Goal: Information Seeking & Learning: Learn about a topic

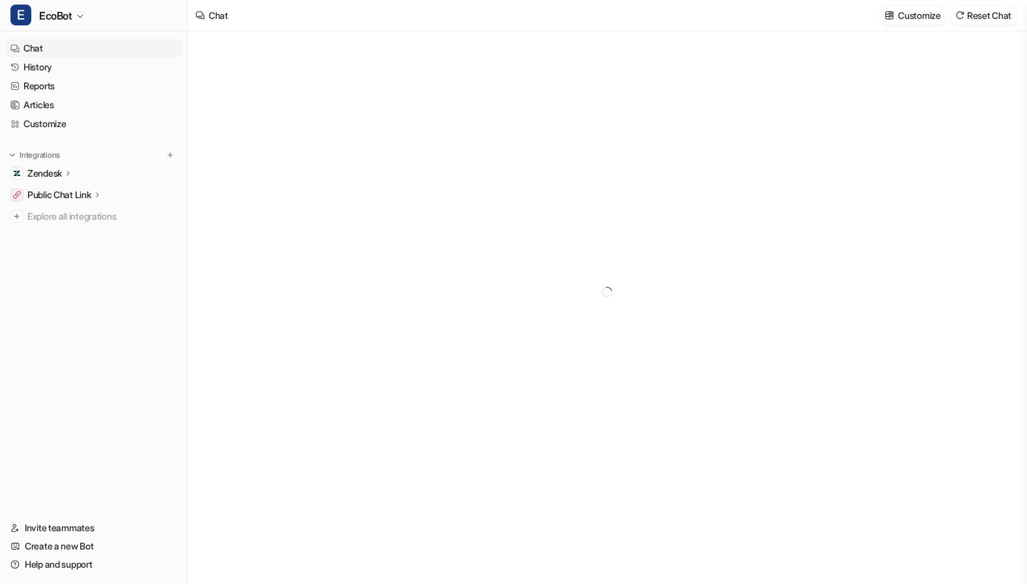
type textarea "**********"
click at [96, 66] on link "History" at bounding box center [93, 67] width 177 height 18
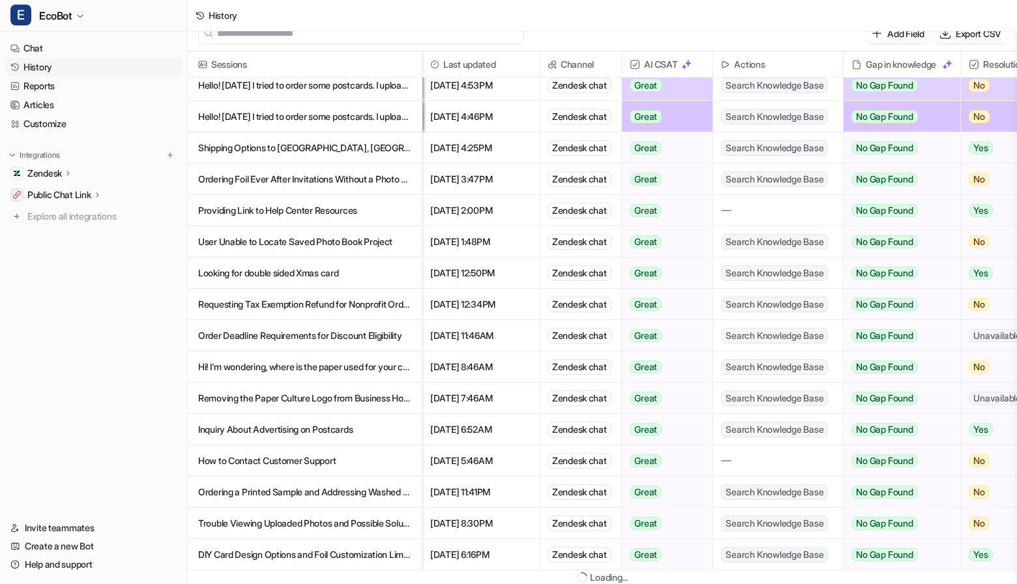
scroll to position [2, 0]
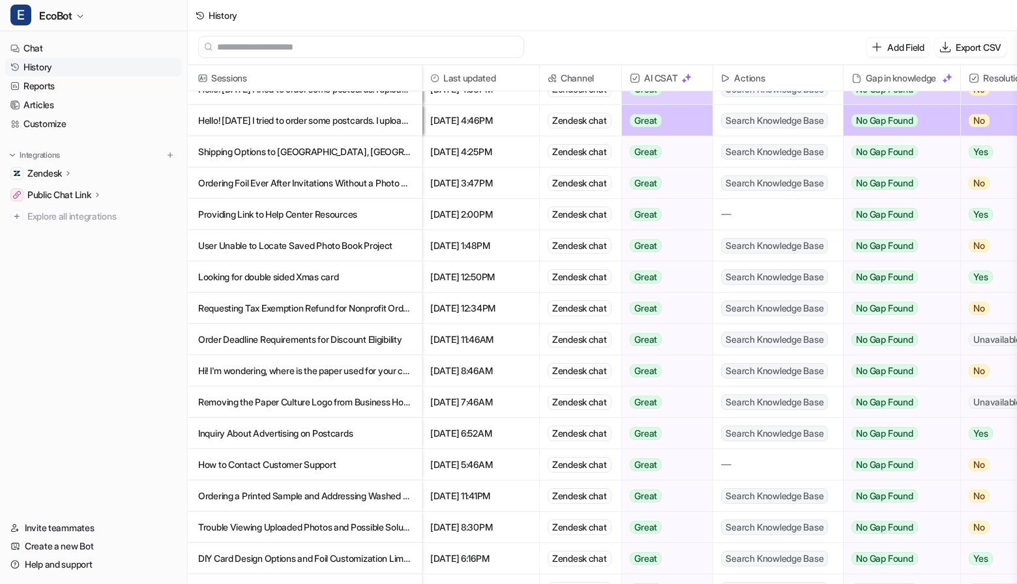
click at [387, 396] on p "Removing the Paper Culture Logo from Business Holiday Cards" at bounding box center [304, 402] width 213 height 31
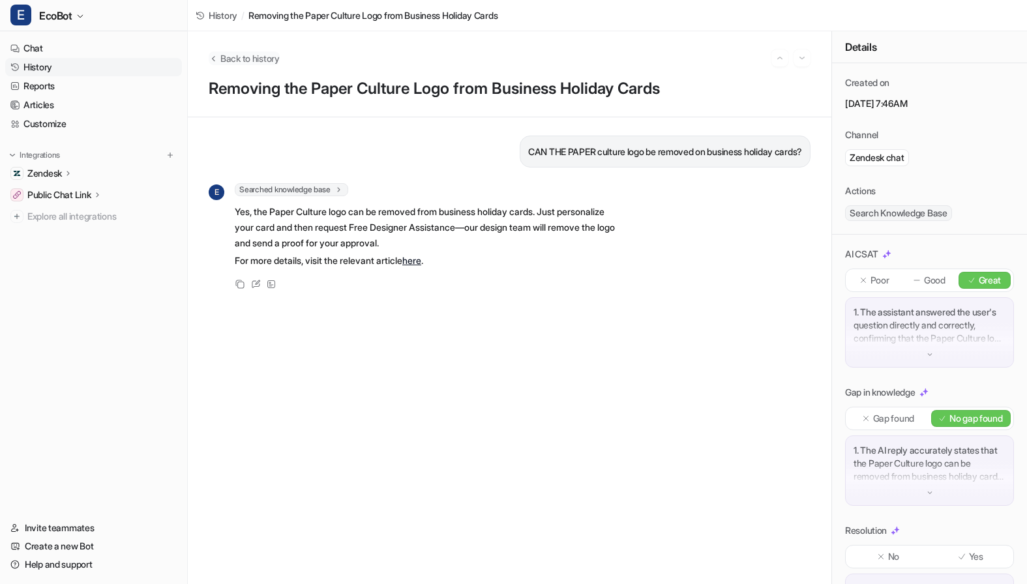
click at [231, 61] on span "Back to history" at bounding box center [249, 58] width 59 height 14
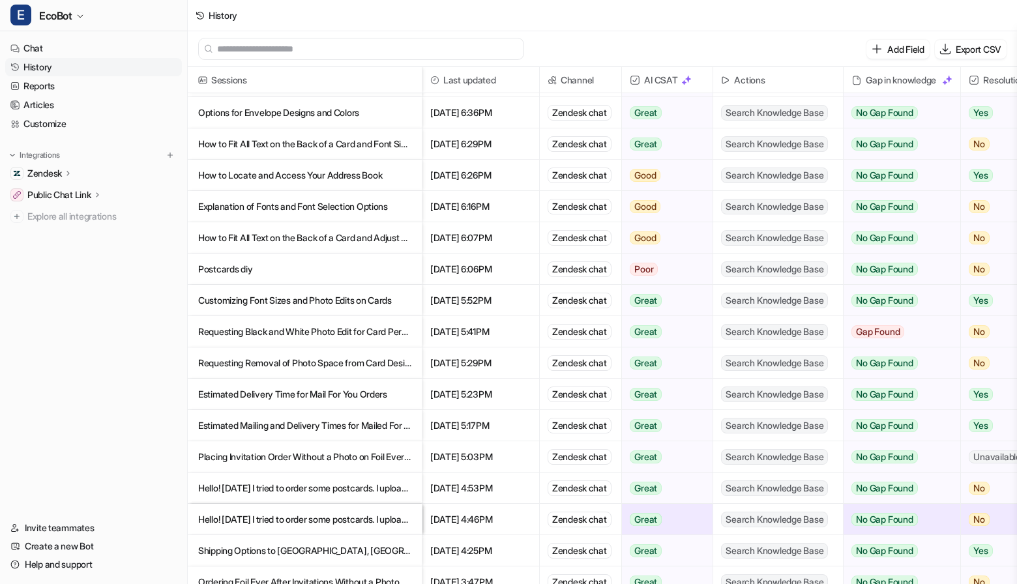
scroll to position [533, 0]
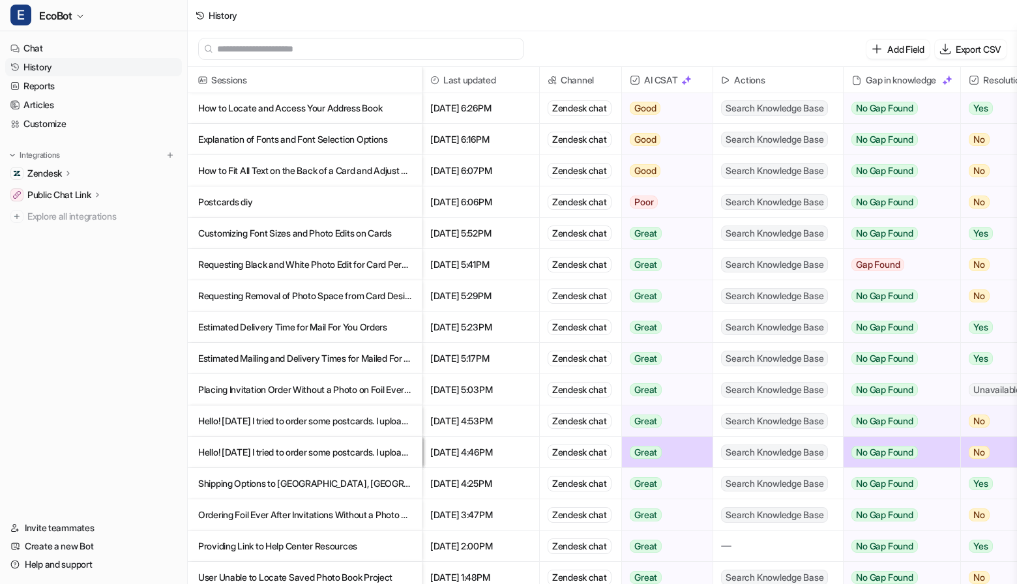
click at [334, 203] on p "Postcards diy" at bounding box center [304, 201] width 213 height 31
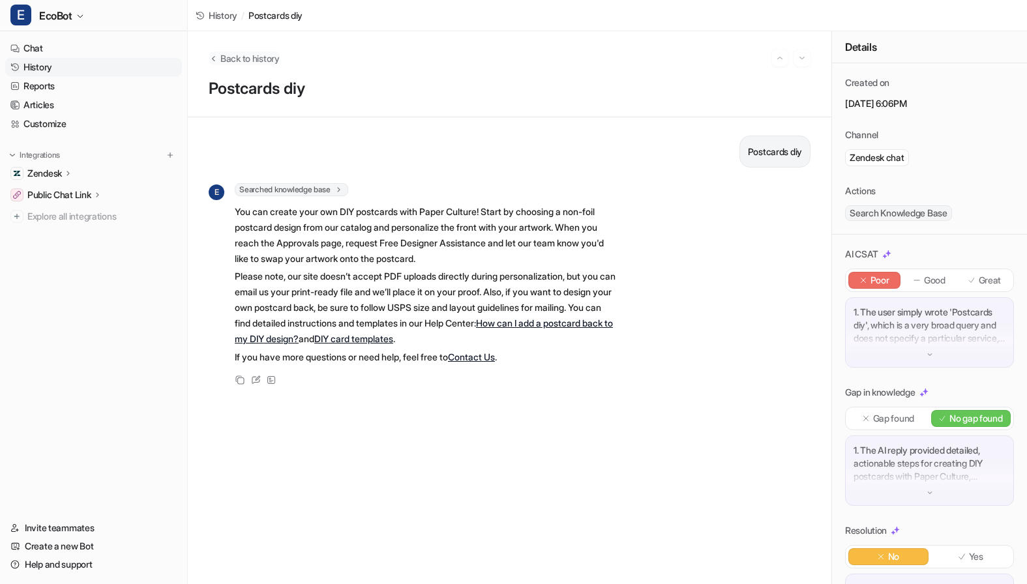
click at [272, 61] on span "Back to history" at bounding box center [249, 58] width 59 height 14
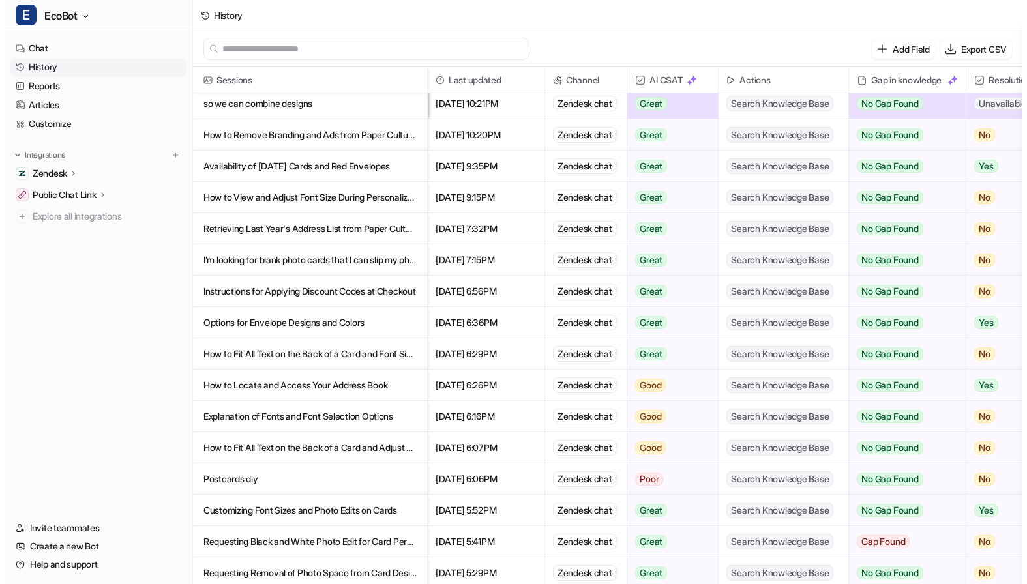
scroll to position [318, 0]
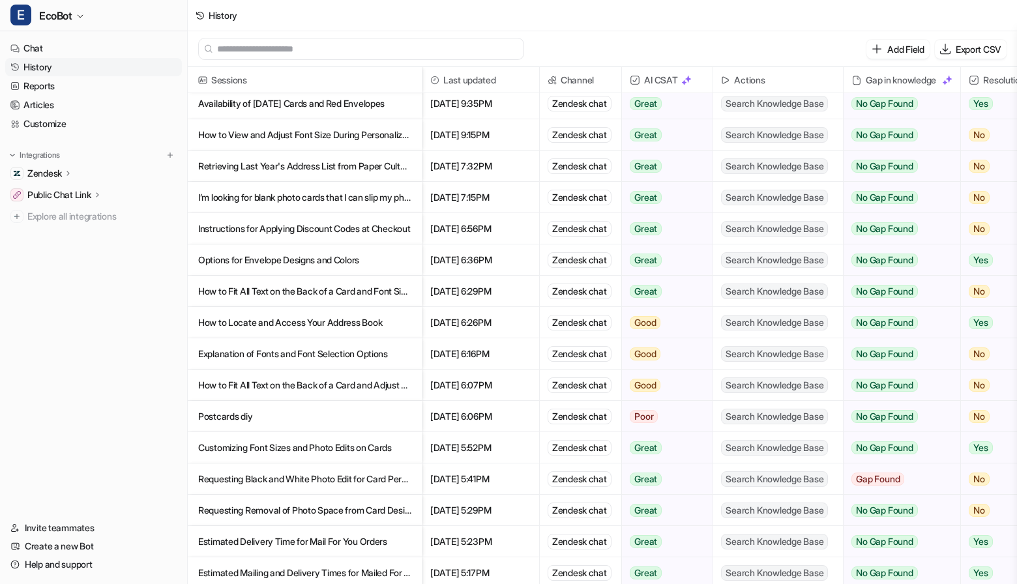
click at [360, 385] on p "How to Fit All Text on the Back of a Card and Adjust Font Size" at bounding box center [304, 385] width 213 height 31
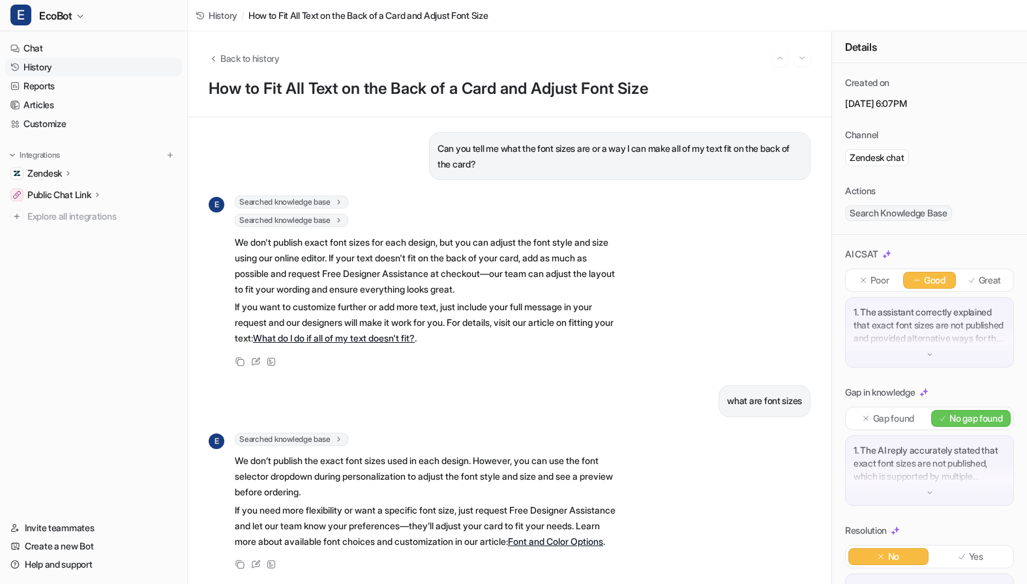
scroll to position [29, 0]
click at [265, 61] on span "Back to history" at bounding box center [249, 58] width 59 height 14
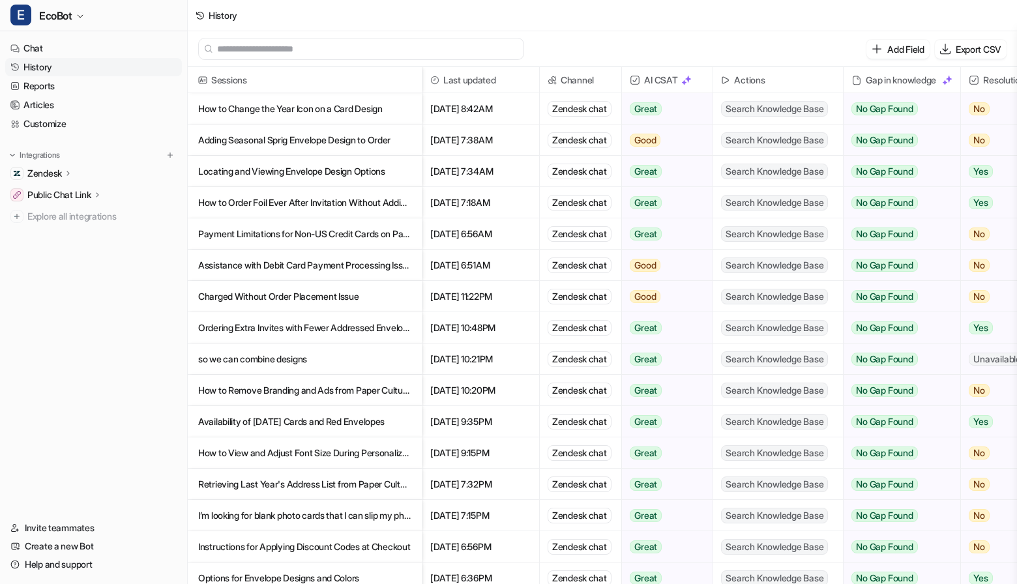
click at [403, 103] on p "How to Change the Year Icon on a Card Design" at bounding box center [304, 108] width 213 height 31
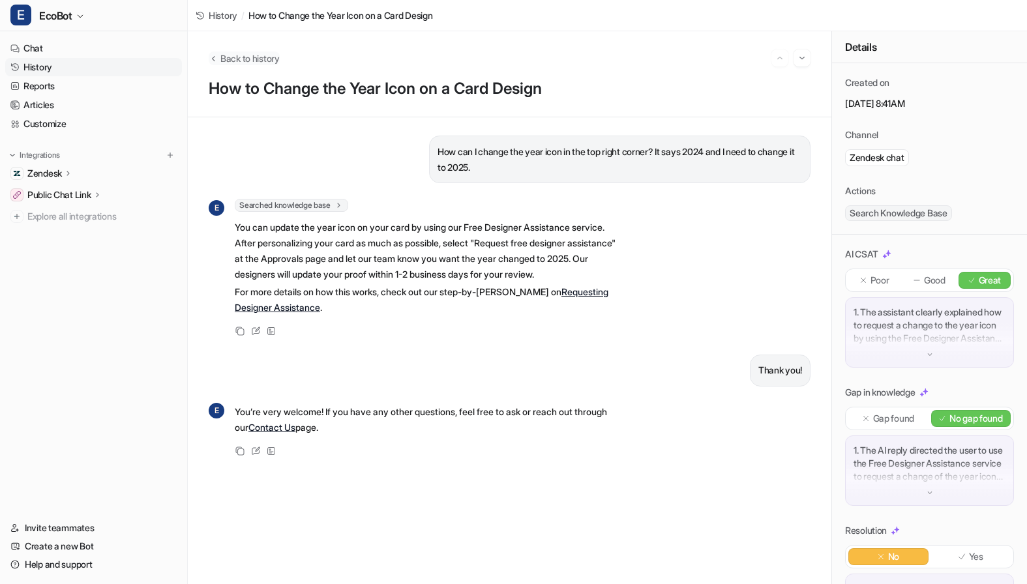
click at [243, 63] on span "Back to history" at bounding box center [249, 58] width 59 height 14
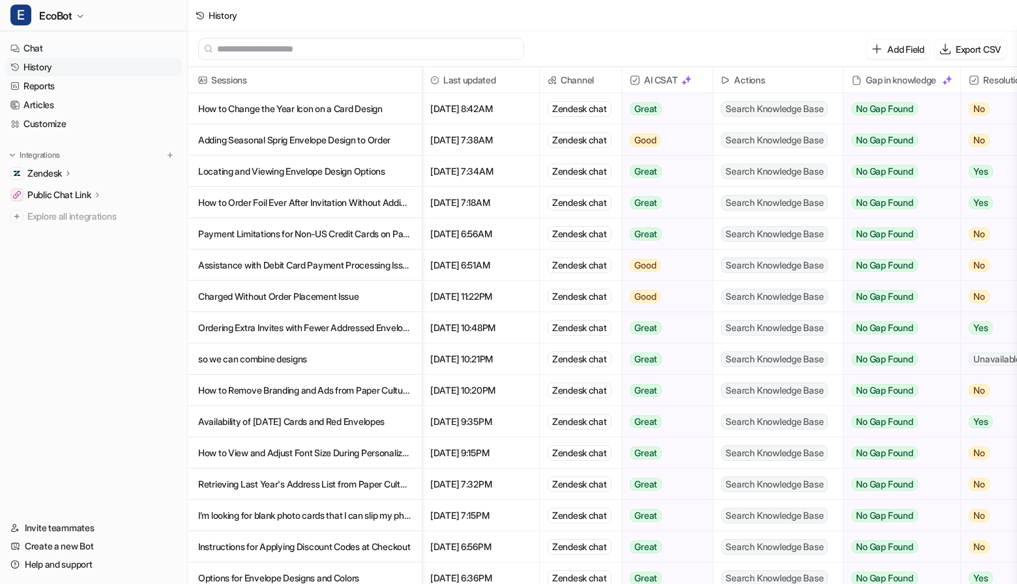
click at [299, 138] on p "Adding Seasonal Sprig Envelope Design to Order" at bounding box center [304, 139] width 213 height 31
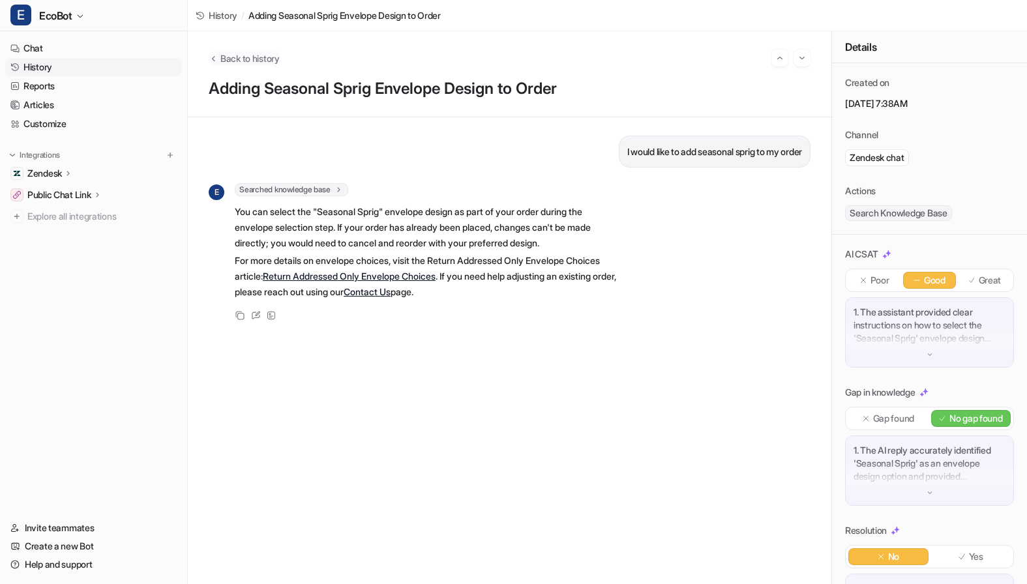
click at [235, 55] on span "Back to history" at bounding box center [249, 58] width 59 height 14
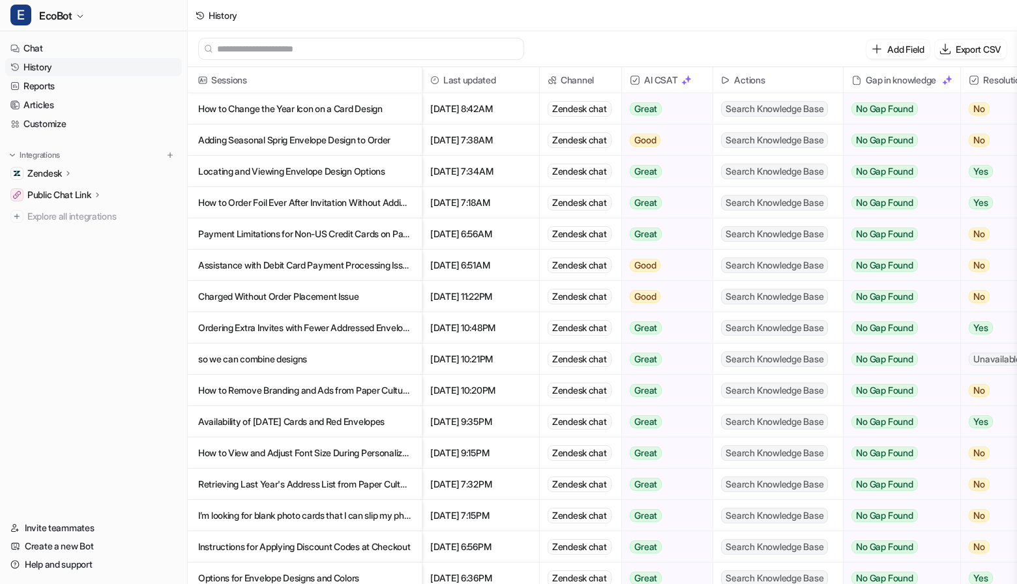
click at [344, 173] on p "Locating and Viewing Envelope Design Options" at bounding box center [304, 171] width 213 height 31
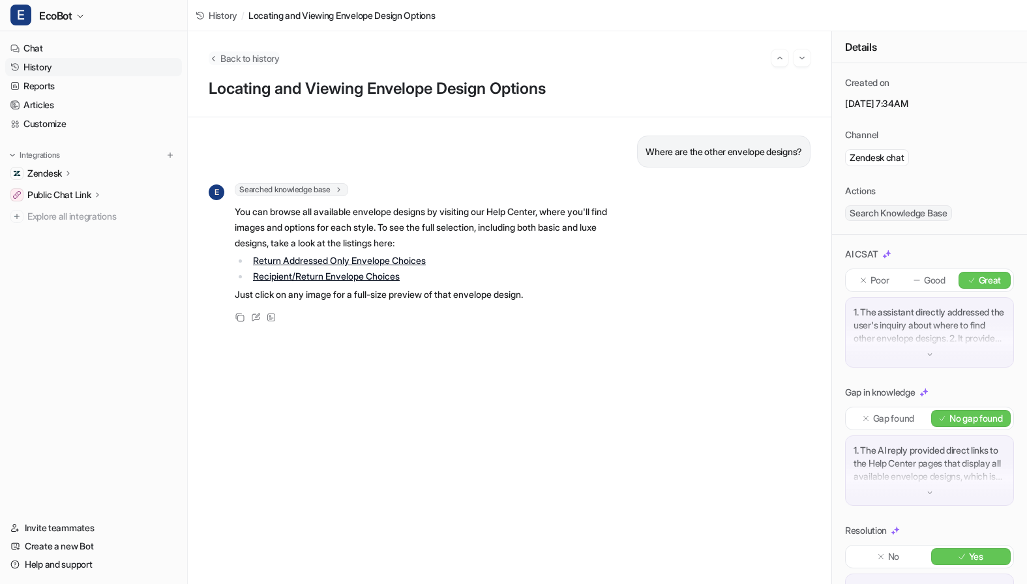
click at [225, 58] on span "Back to history" at bounding box center [249, 58] width 59 height 14
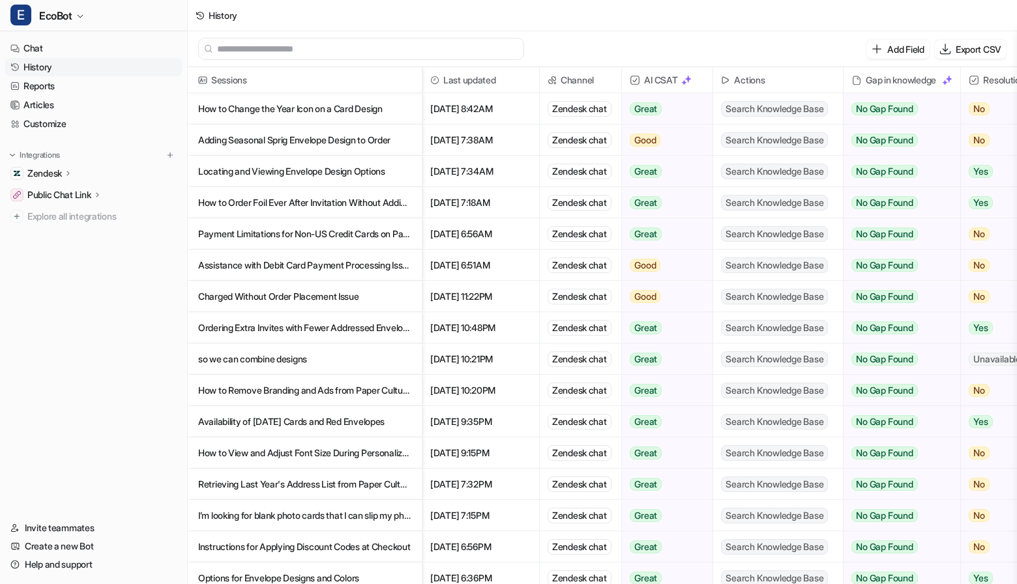
click at [405, 199] on p "How to Order Foil Ever After Invitation Without Adding a Photo" at bounding box center [304, 202] width 213 height 31
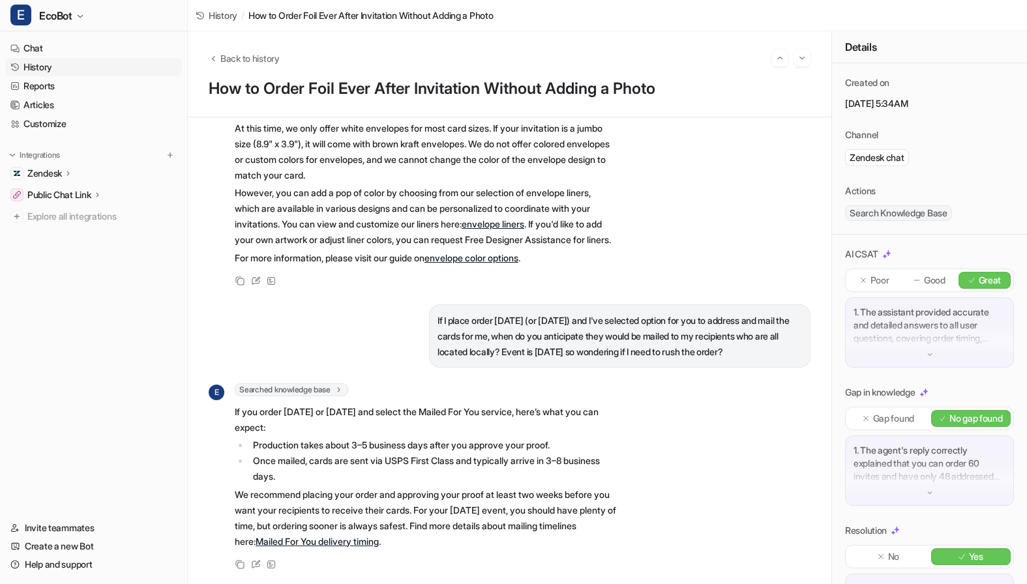
scroll to position [2049, 0]
click at [252, 55] on span "Back to history" at bounding box center [249, 58] width 59 height 14
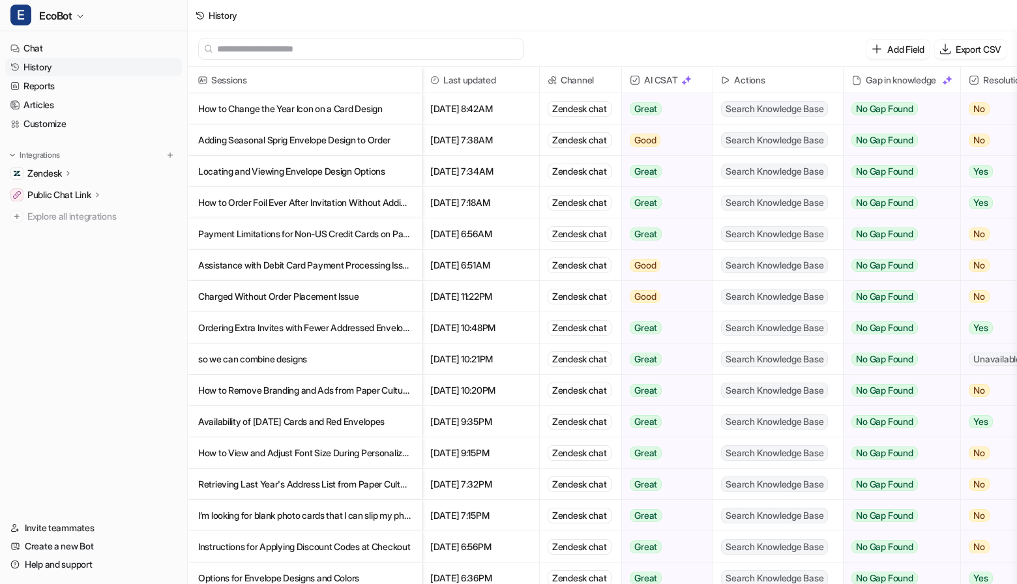
click at [402, 237] on p "Payment Limitations for Non-US Credit Cards on Paper Culture" at bounding box center [304, 233] width 213 height 31
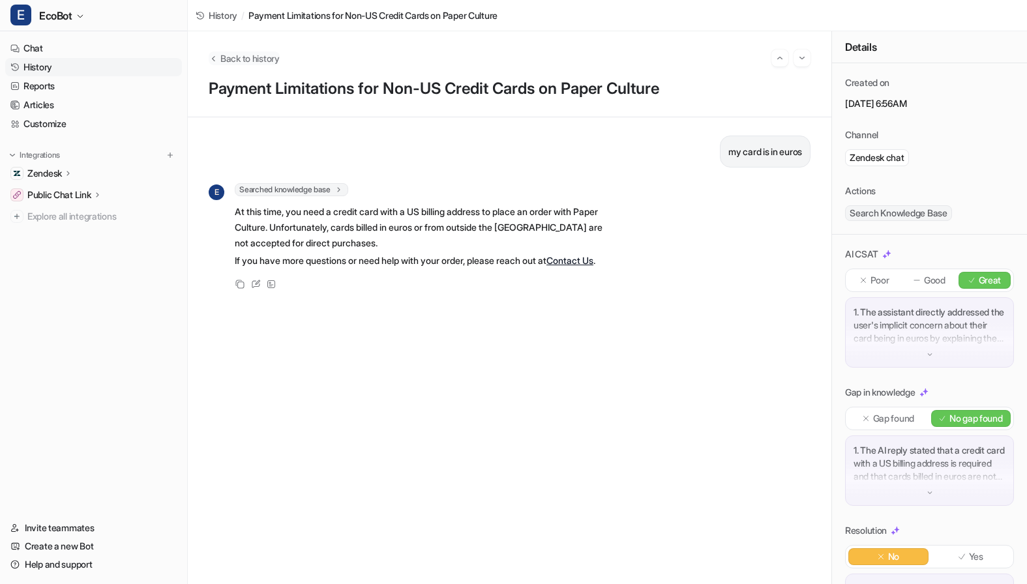
click at [264, 51] on span "Back to history" at bounding box center [249, 58] width 59 height 14
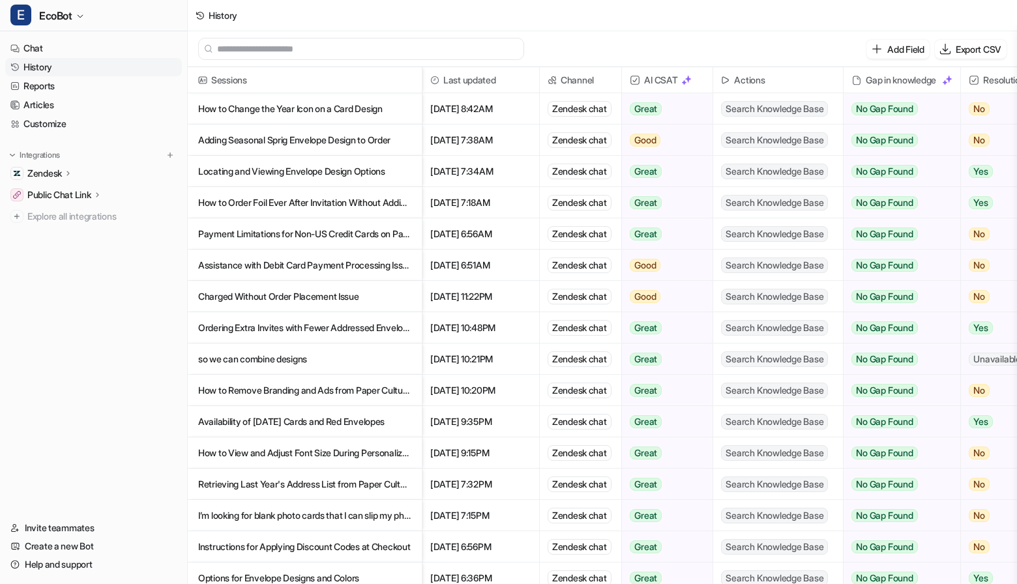
click at [409, 269] on p "Assistance with Debit Card Payment Processing Issue" at bounding box center [304, 265] width 213 height 31
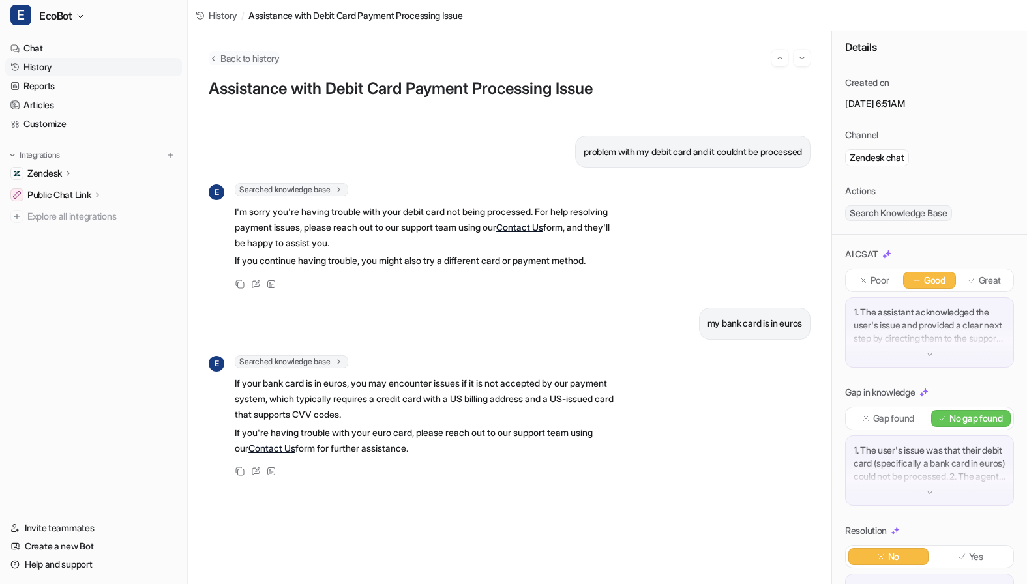
click at [250, 60] on span "Back to history" at bounding box center [249, 58] width 59 height 14
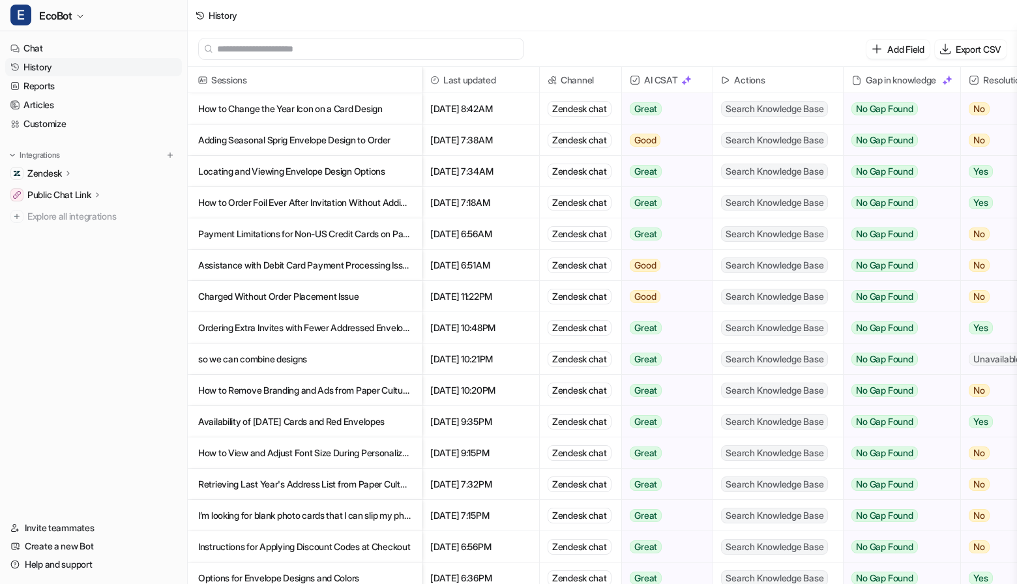
click at [403, 327] on p "Ordering Extra Invites with Fewer Addressed Envelopes" at bounding box center [304, 327] width 213 height 31
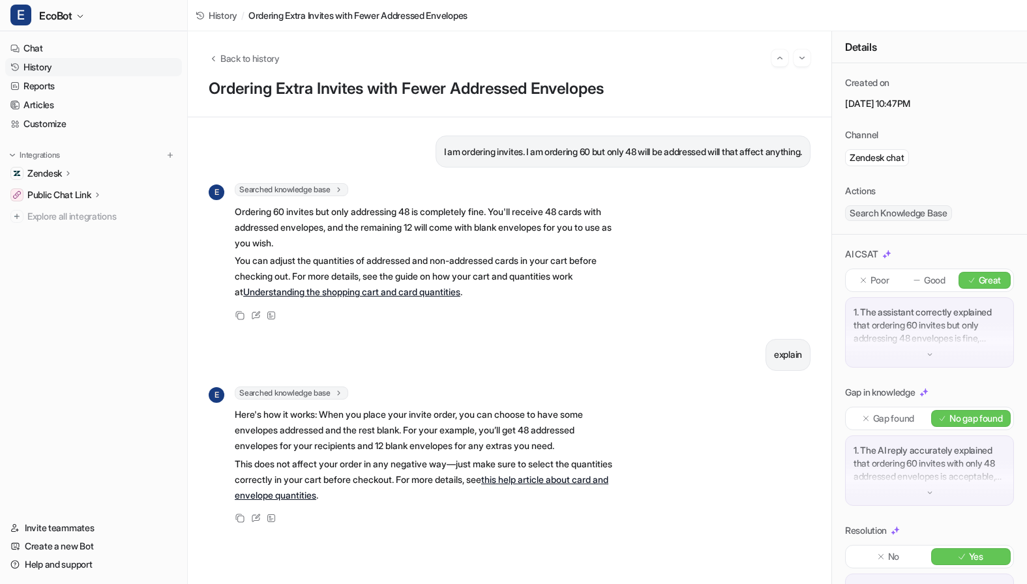
click at [927, 339] on p "1. The assistant correctly explained that ordering 60 invites but only addressi…" at bounding box center [929, 325] width 152 height 39
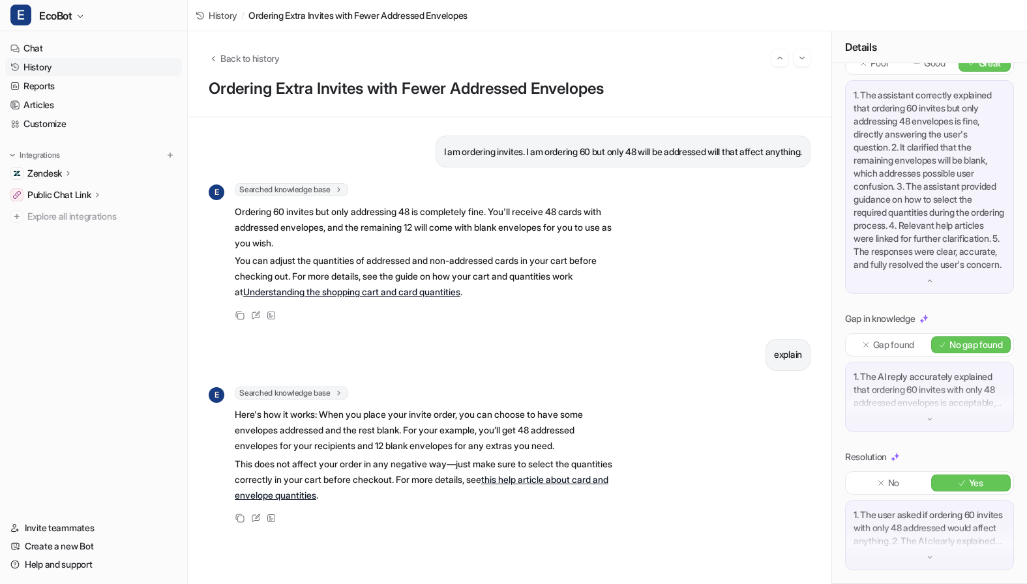
scroll to position [256, 0]
click at [914, 386] on p "1. The AI reply accurately explained that ordering 60 invites with only 48 addr…" at bounding box center [929, 389] width 152 height 39
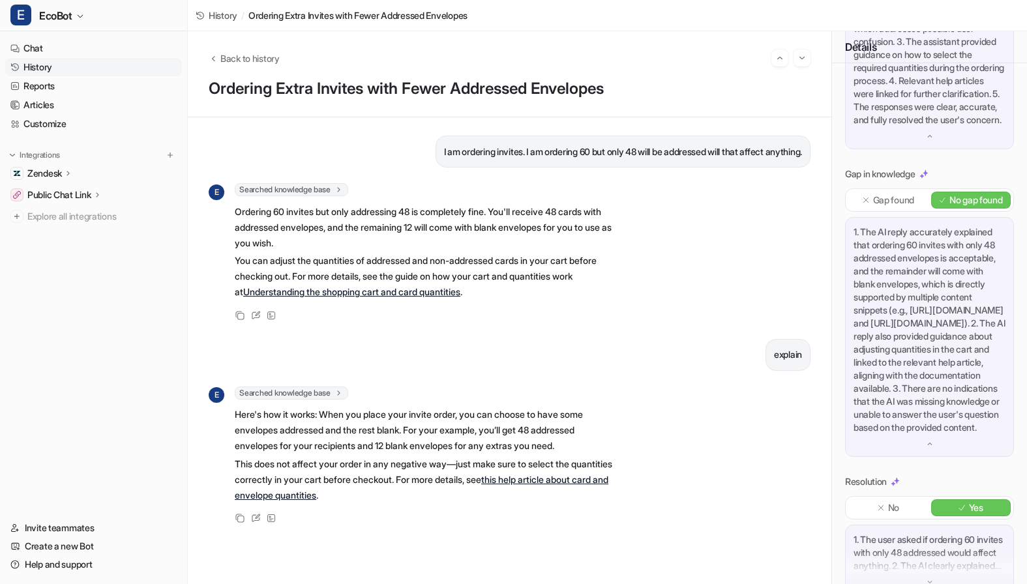
scroll to position [460, 0]
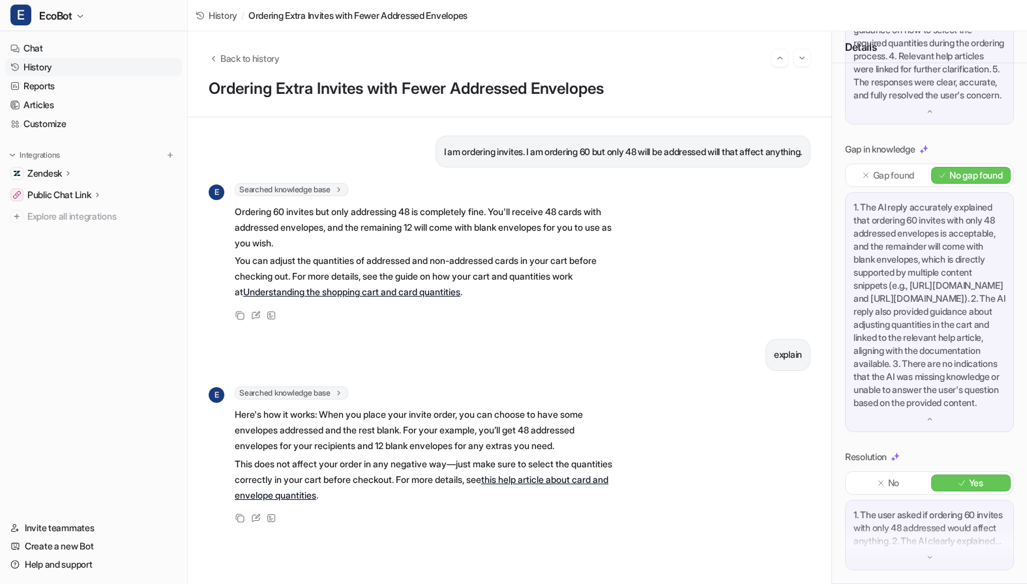
click at [410, 297] on link "Understanding the shopping cart and card quantities" at bounding box center [351, 291] width 217 height 11
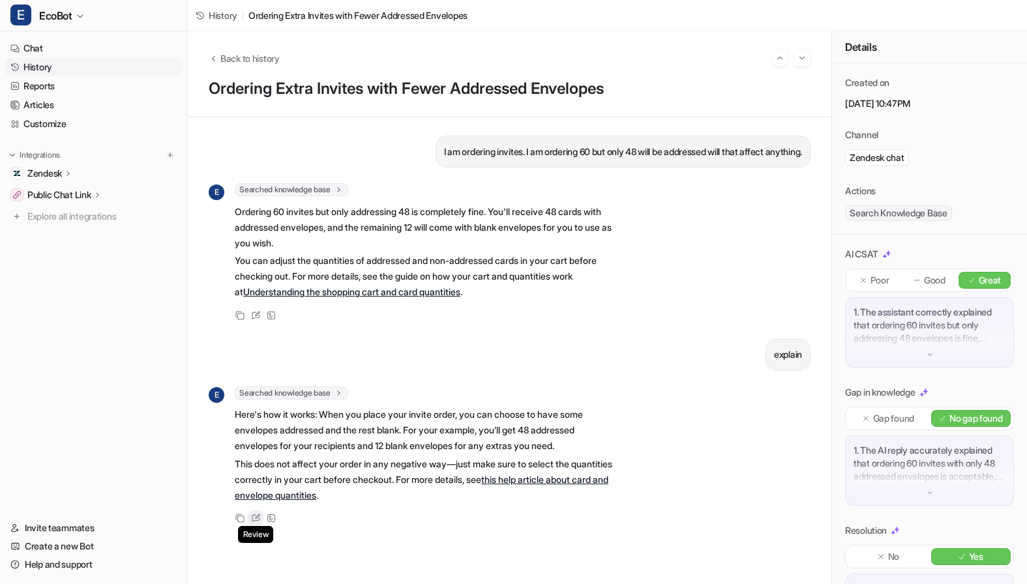
click at [255, 523] on icon at bounding box center [256, 518] width 10 height 9
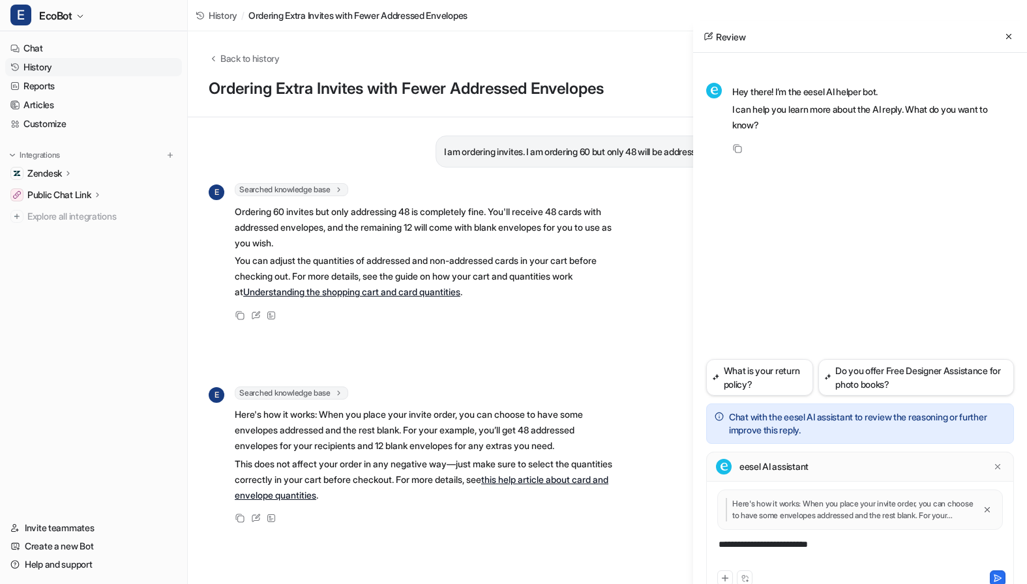
click at [827, 514] on p "Here's how it works: When you place your invite order, you can choose to have s…" at bounding box center [849, 509] width 249 height 23
click at [840, 548] on div "**********" at bounding box center [859, 553] width 301 height 30
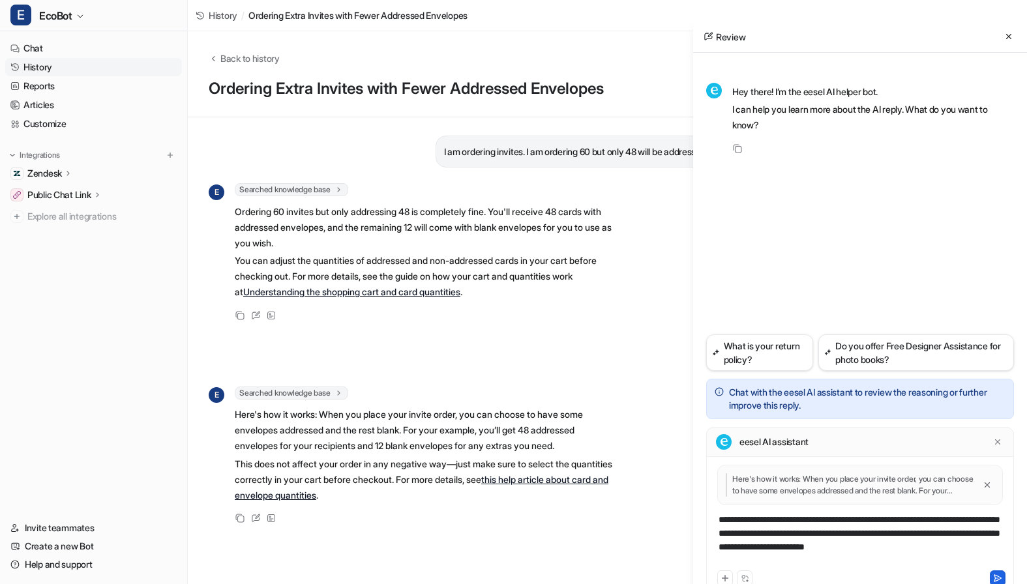
click at [999, 576] on icon at bounding box center [997, 578] width 9 height 9
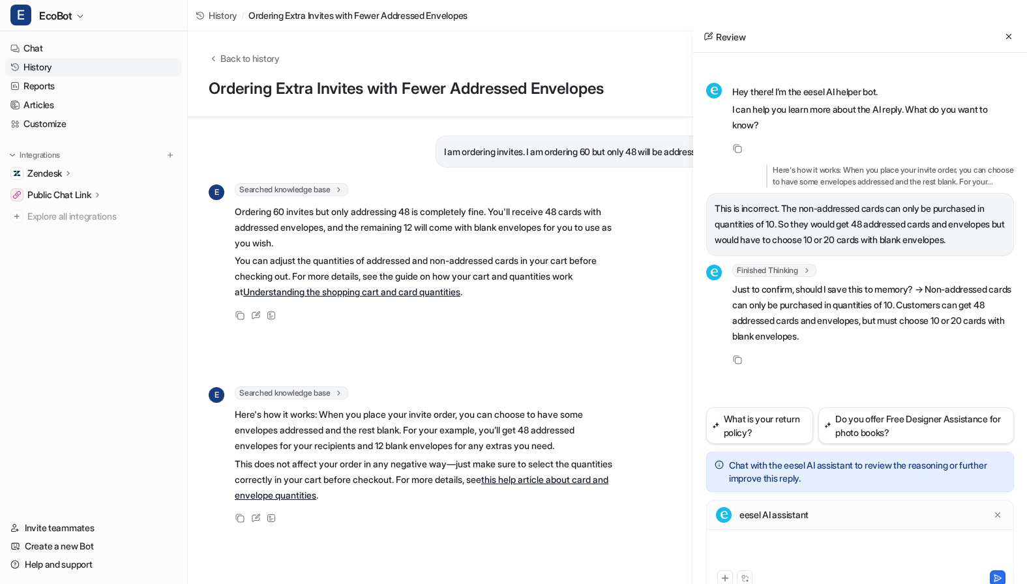
click at [849, 538] on div at bounding box center [859, 553] width 301 height 30
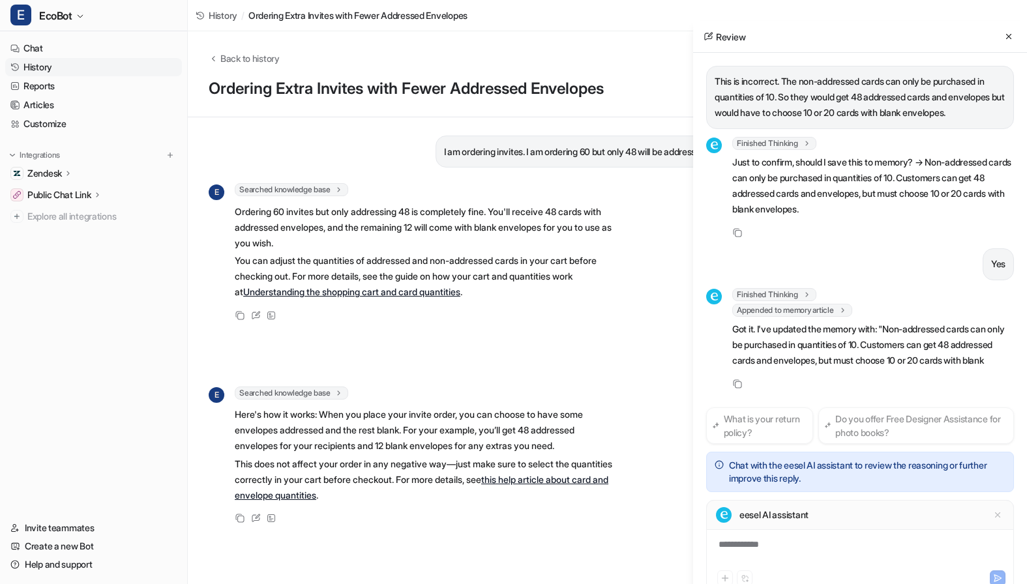
scroll to position [158, 0]
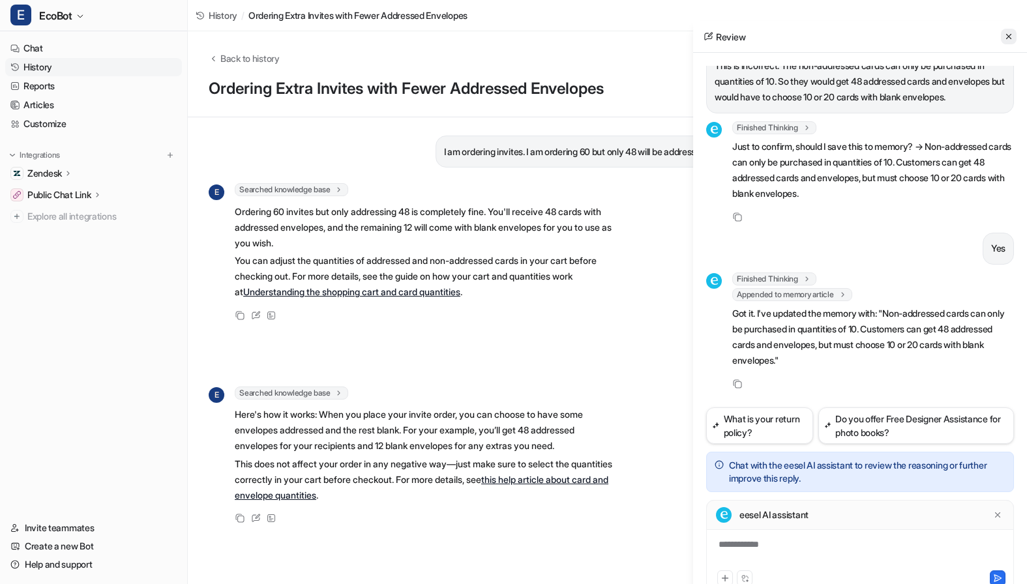
click at [1008, 38] on icon at bounding box center [1008, 36] width 9 height 9
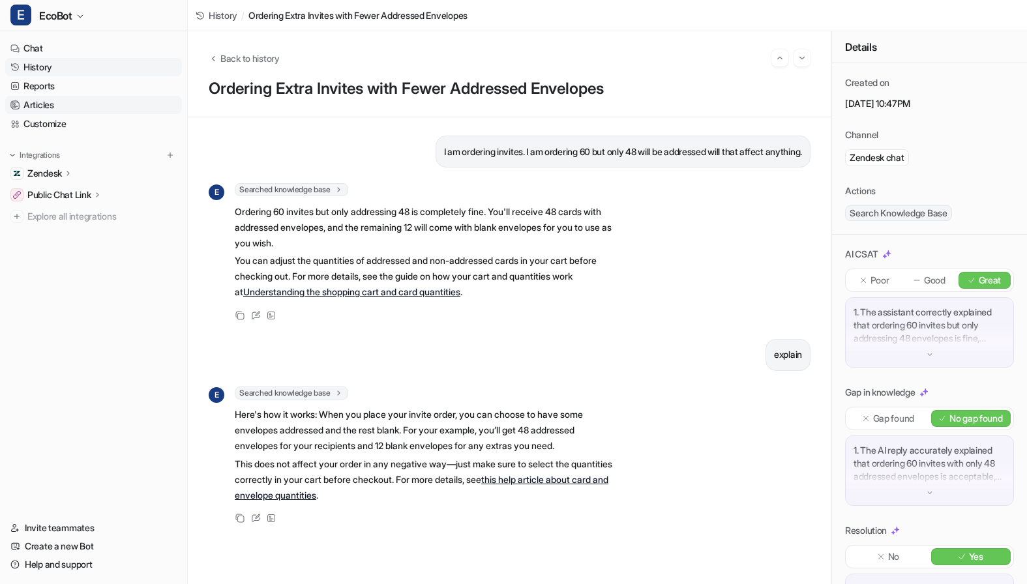
click at [52, 104] on link "Articles" at bounding box center [93, 105] width 177 height 18
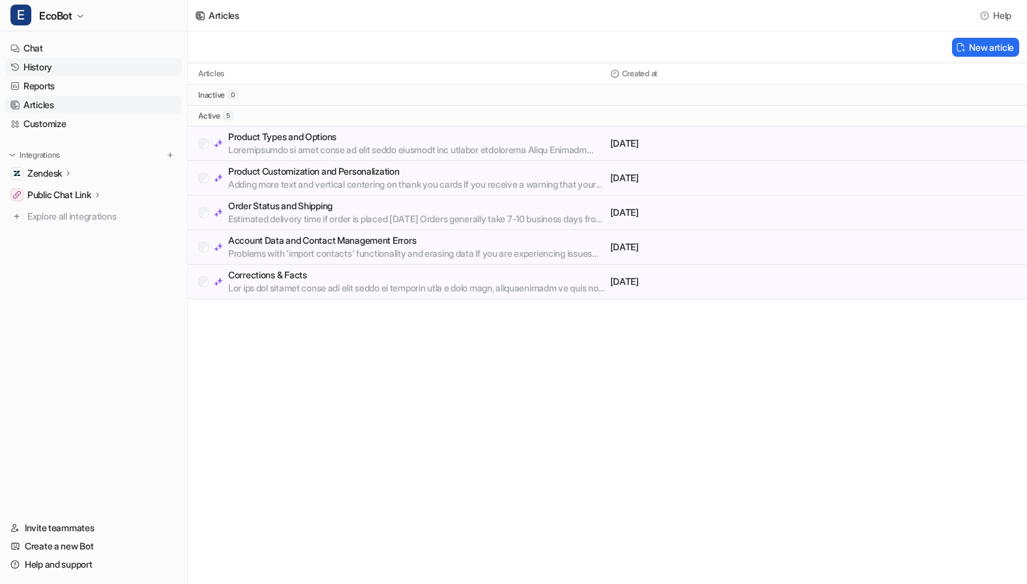
click at [54, 68] on link "History" at bounding box center [93, 67] width 177 height 18
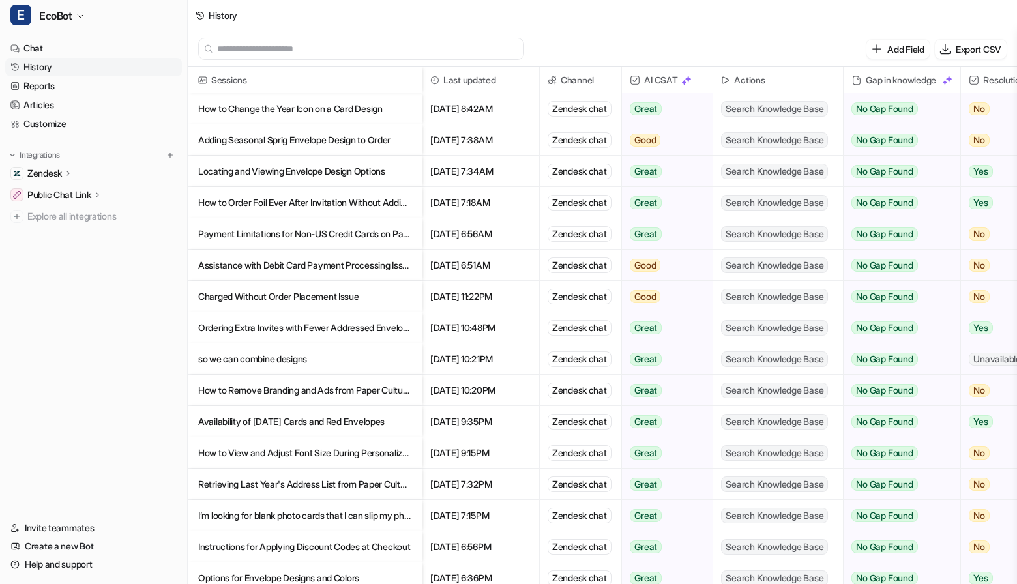
click at [394, 297] on p "Charged Without Order Placement Issue" at bounding box center [304, 296] width 213 height 31
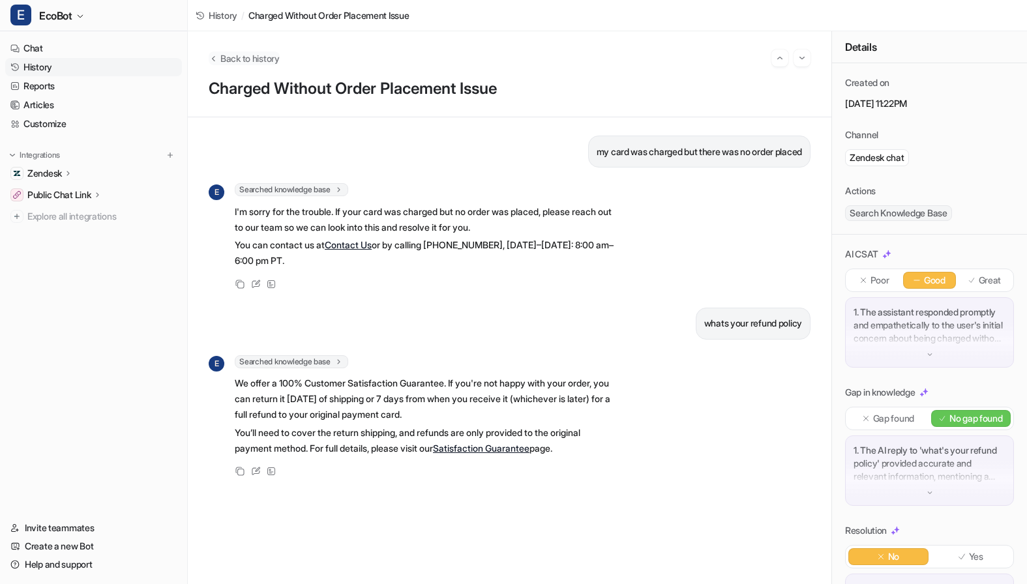
click at [246, 56] on span "Back to history" at bounding box center [249, 58] width 59 height 14
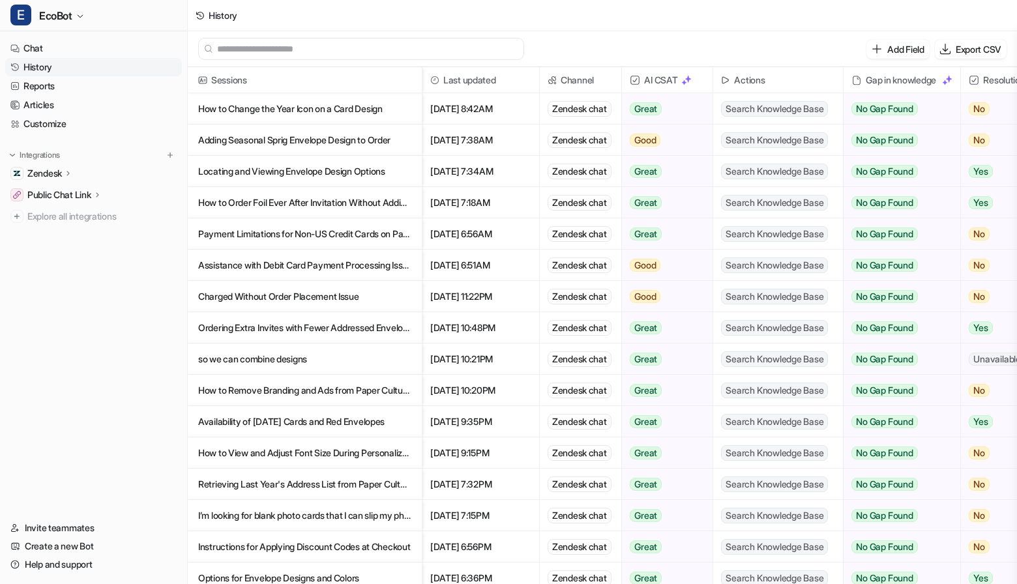
click at [406, 331] on p "Ordering Extra Invites with Fewer Addressed Envelopes" at bounding box center [304, 327] width 213 height 31
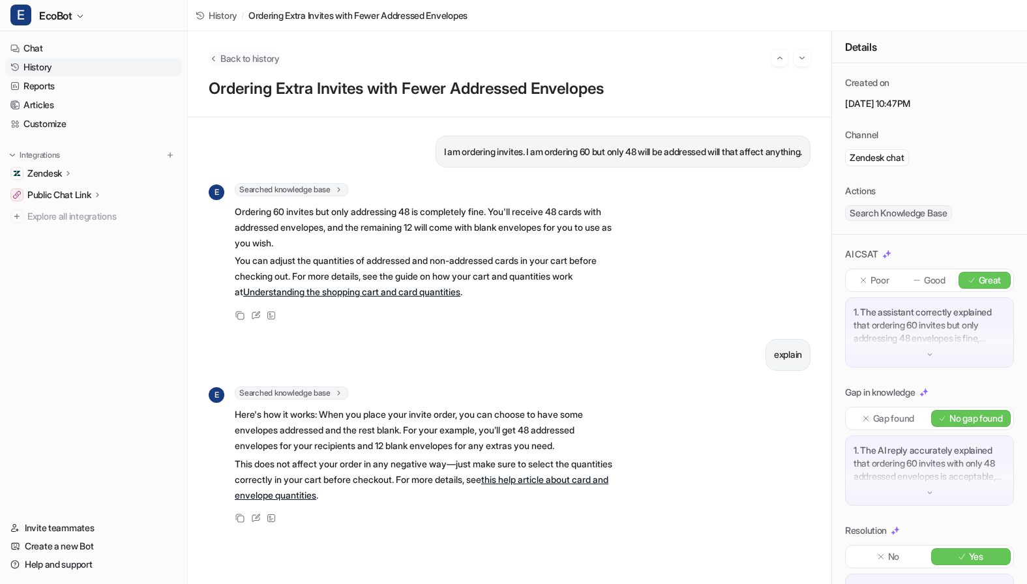
click at [250, 65] on span "Back to history" at bounding box center [249, 58] width 59 height 14
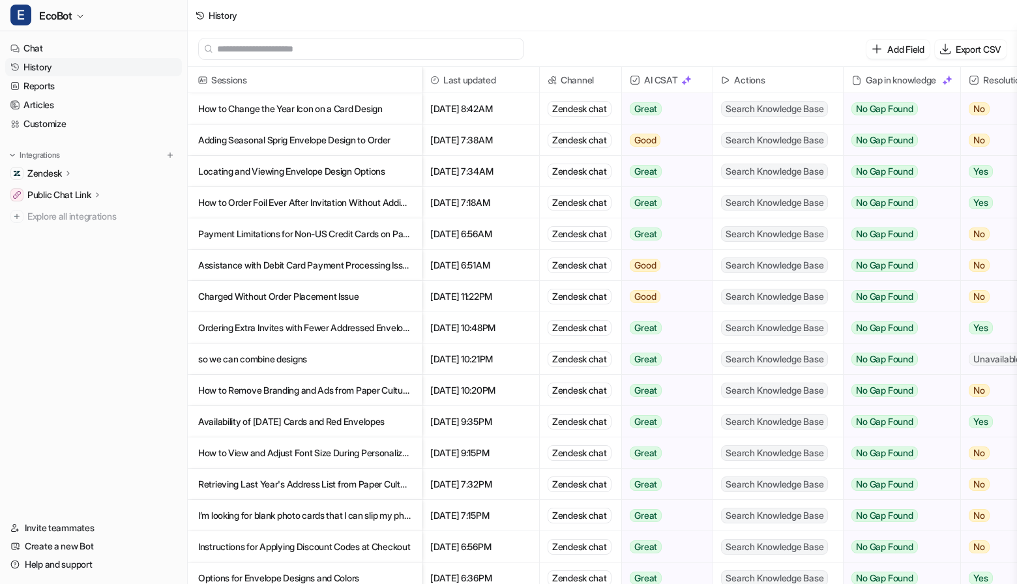
click at [381, 417] on p "Availability of [DATE] Cards and Red Envelopes" at bounding box center [304, 421] width 213 height 31
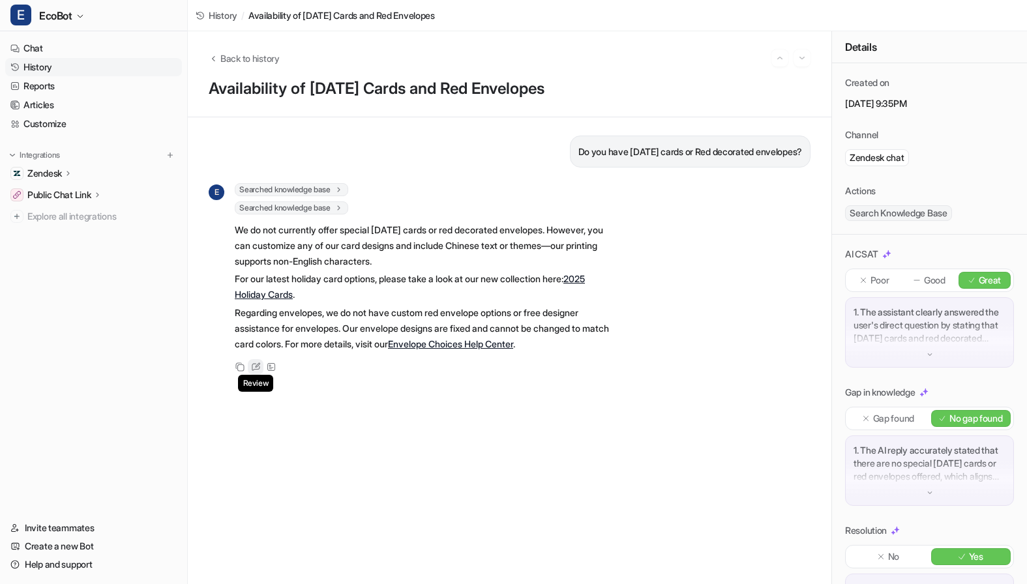
click at [253, 366] on icon at bounding box center [256, 366] width 10 height 9
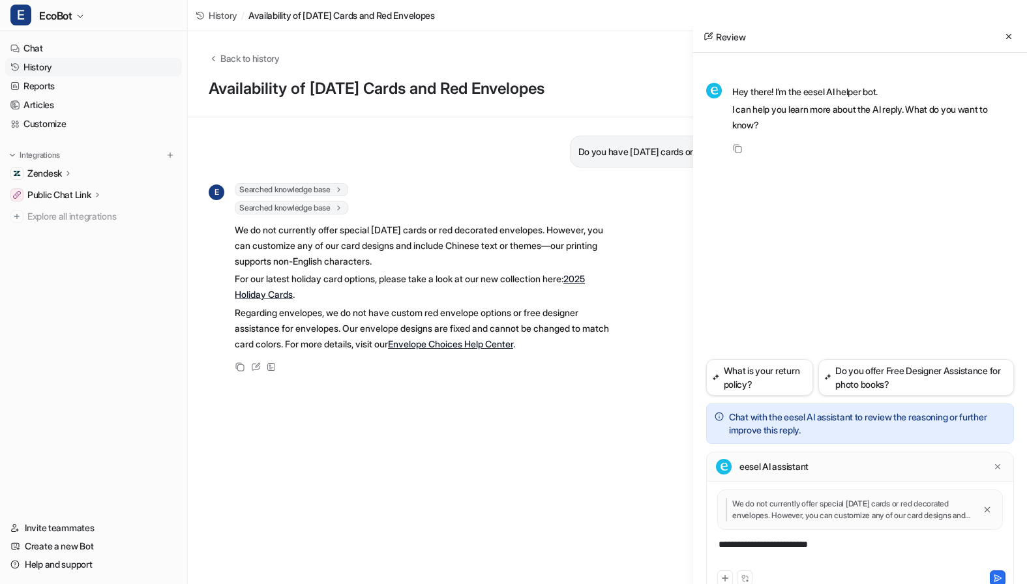
click at [840, 548] on div "**********" at bounding box center [859, 553] width 301 height 30
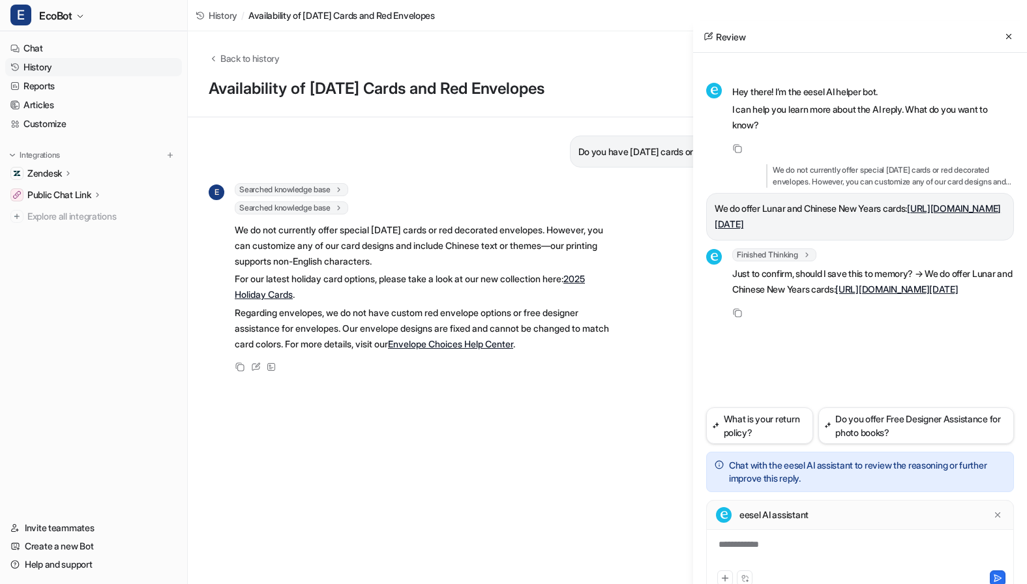
click at [811, 540] on div "**********" at bounding box center [859, 553] width 301 height 30
click at [811, 540] on div at bounding box center [859, 553] width 301 height 30
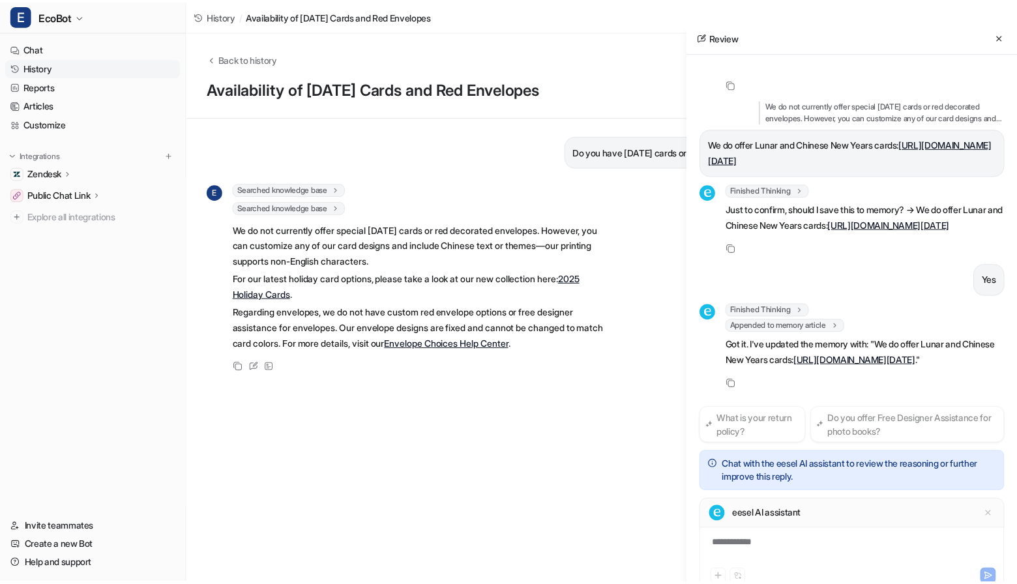
scroll to position [143, 0]
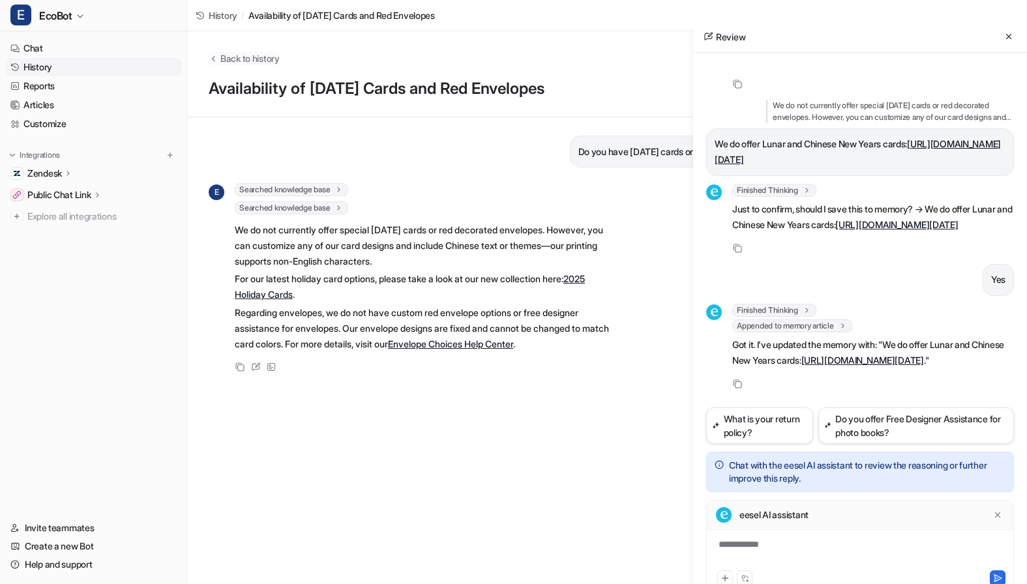
click at [237, 57] on span "Back to history" at bounding box center [249, 58] width 59 height 14
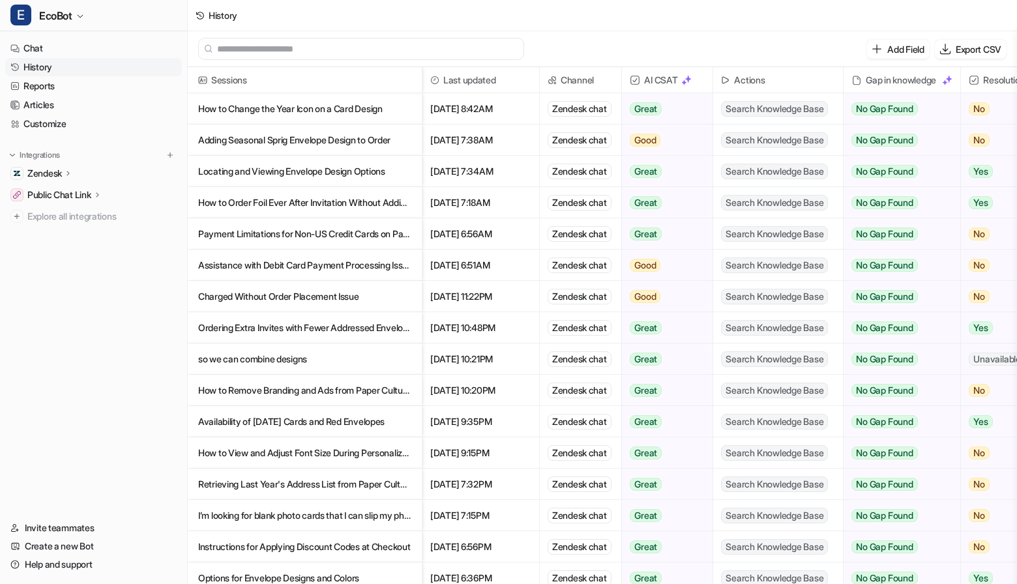
click at [379, 483] on p "Retrieving Last Year's Address List from Paper Culture" at bounding box center [304, 484] width 213 height 31
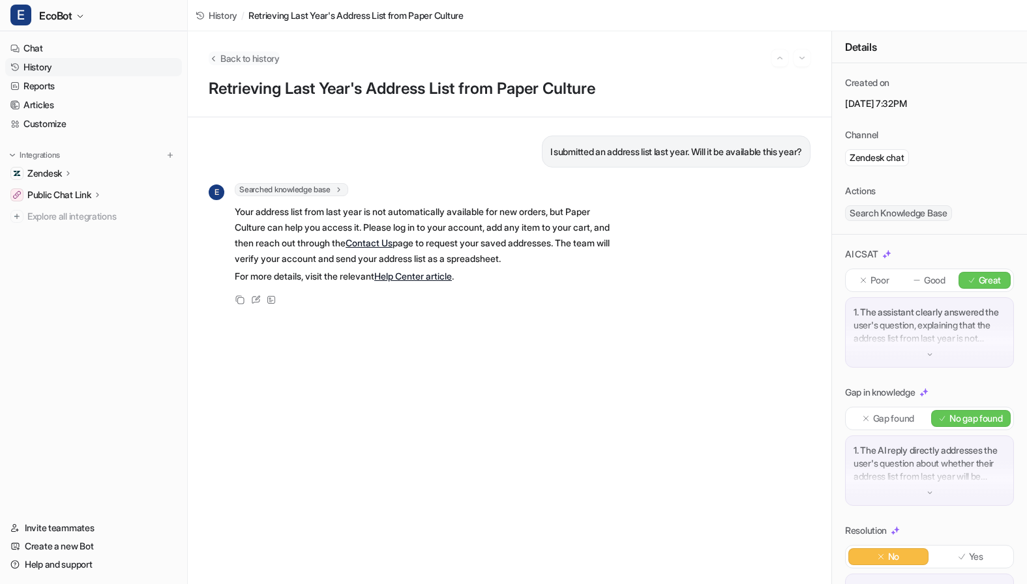
click at [242, 59] on span "Back to history" at bounding box center [249, 58] width 59 height 14
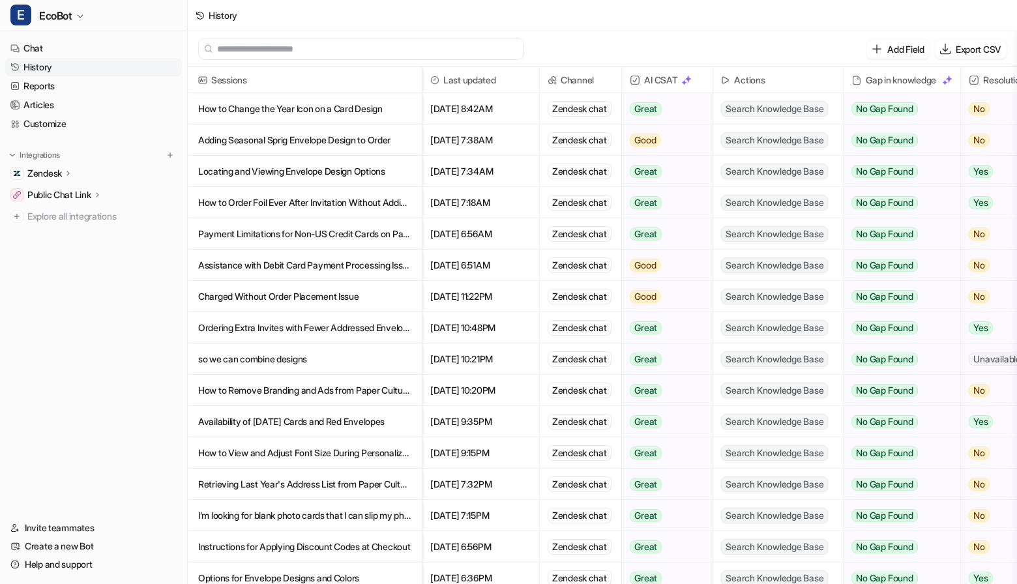
click at [405, 512] on p "I’m looking for blank photo cards that I can slip my photos inside my self Chri…" at bounding box center [304, 515] width 213 height 31
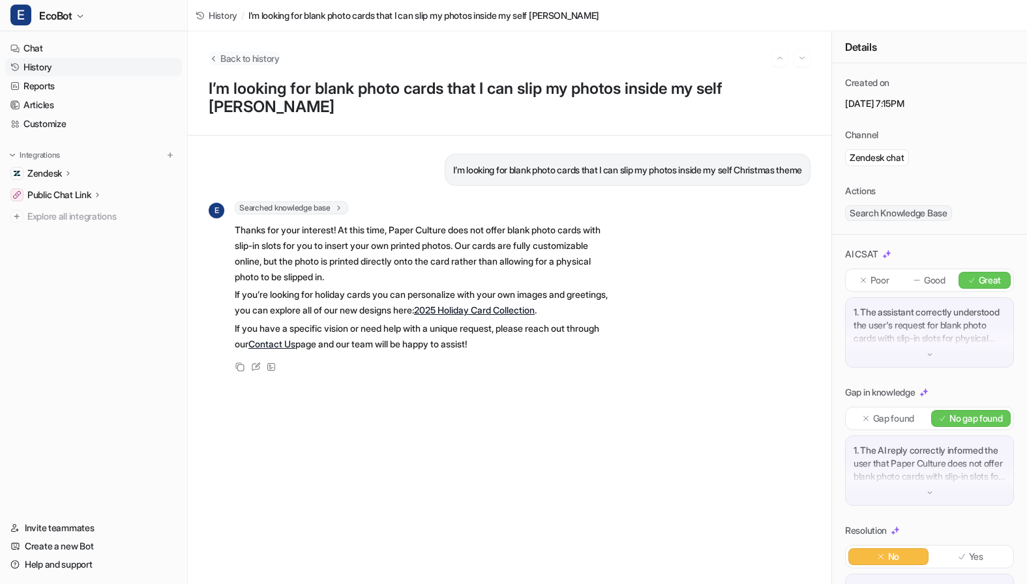
click at [244, 58] on span "Back to history" at bounding box center [249, 58] width 59 height 14
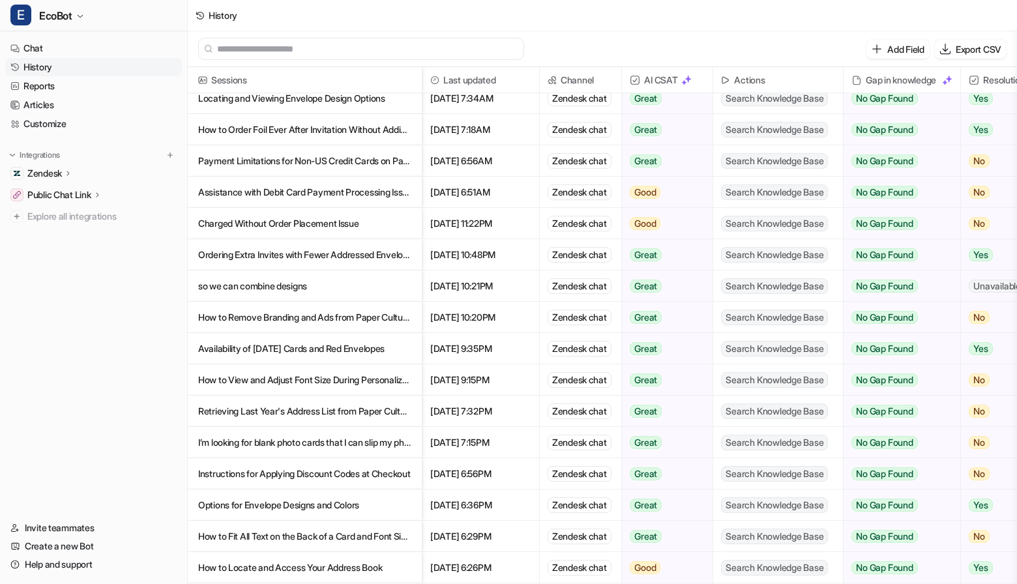
scroll to position [81, 0]
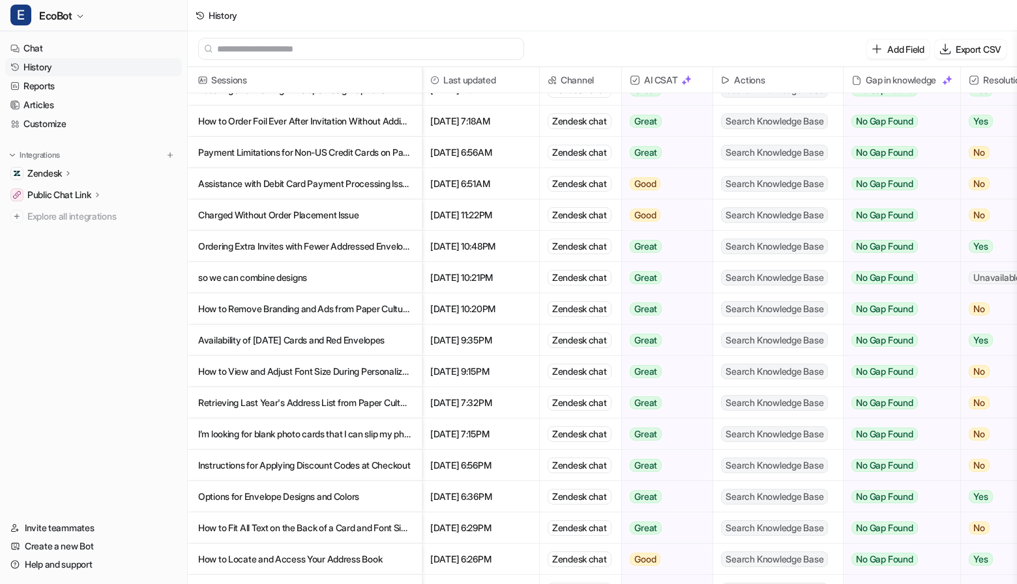
click at [399, 466] on p "Instructions for Applying Discount Codes at Checkout" at bounding box center [304, 465] width 213 height 31
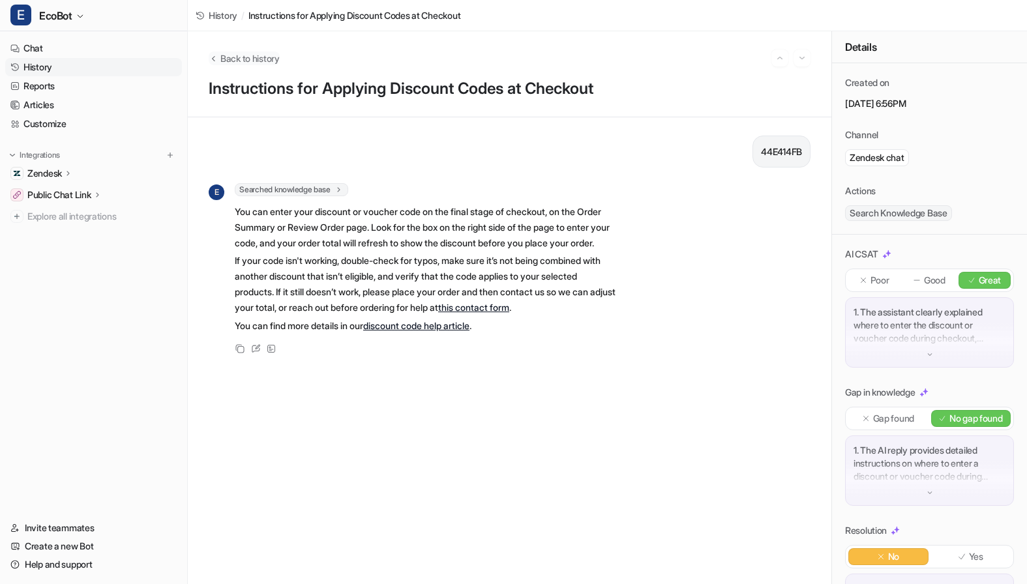
click at [232, 57] on span "Back to history" at bounding box center [249, 58] width 59 height 14
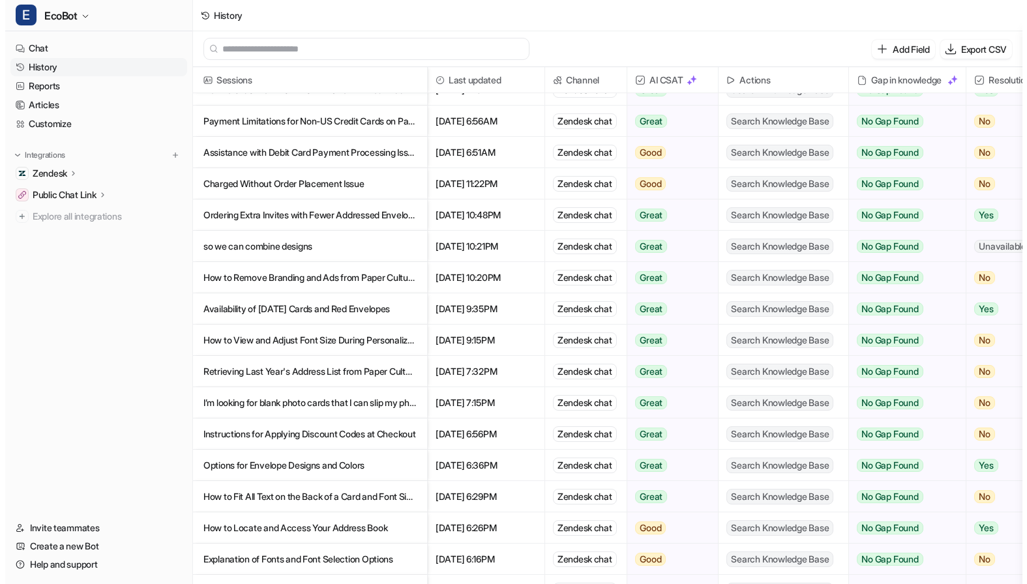
scroll to position [124, 0]
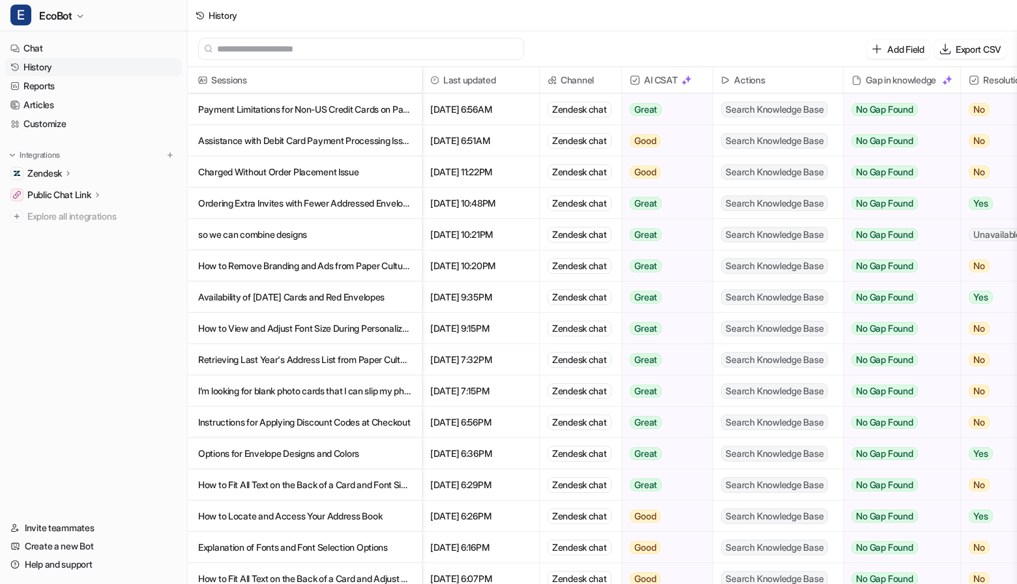
click at [405, 486] on p "How to Fit All Text on the Back of a Card and Font Size Guidance" at bounding box center [304, 484] width 213 height 31
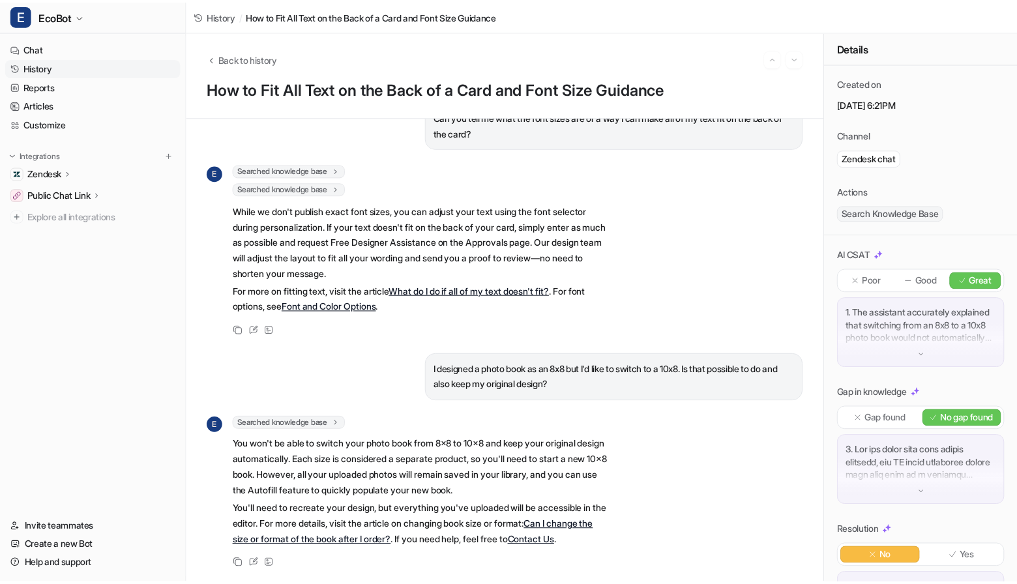
scroll to position [60, 0]
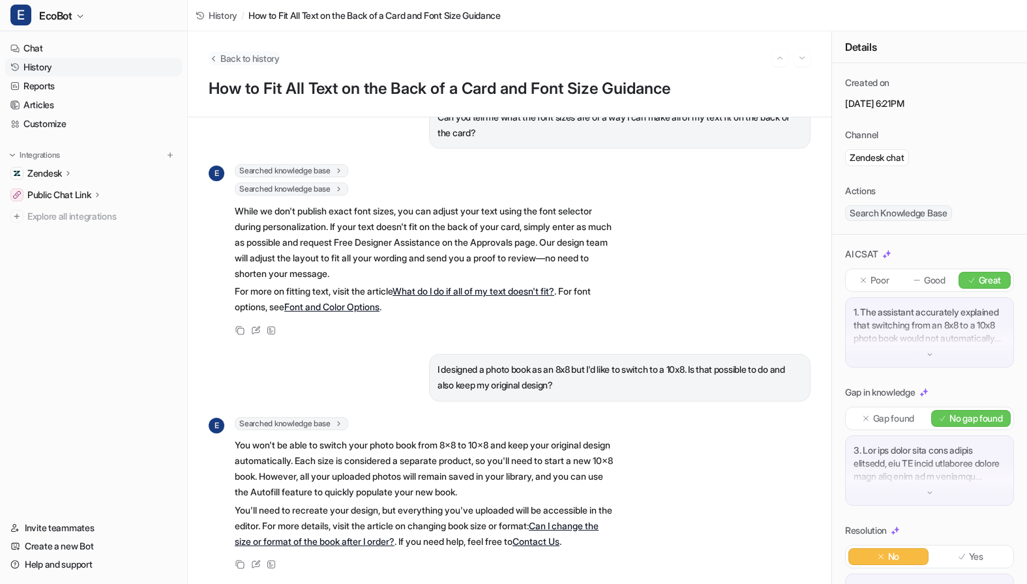
click at [233, 55] on span "Back to history" at bounding box center [249, 58] width 59 height 14
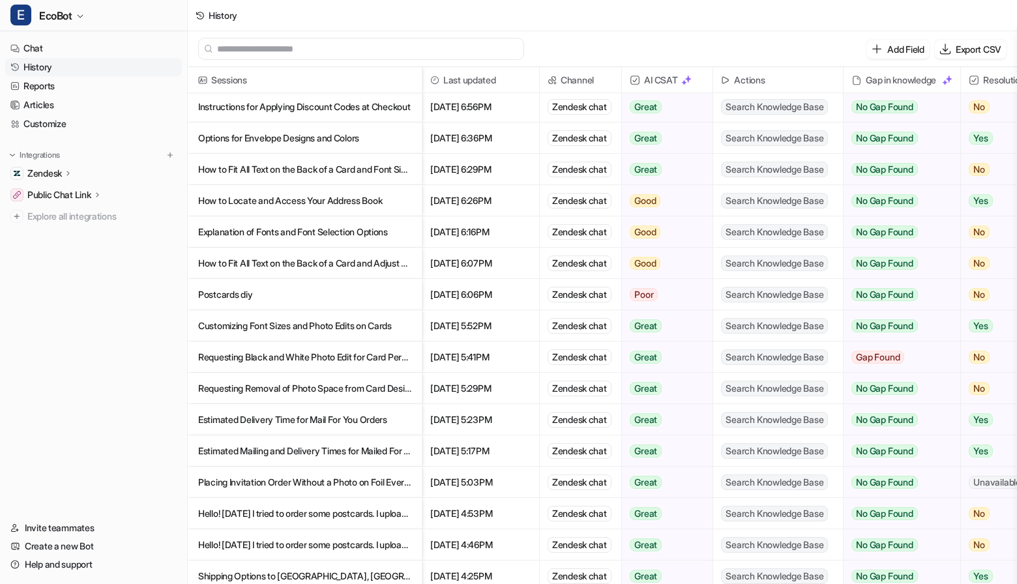
scroll to position [442, 0]
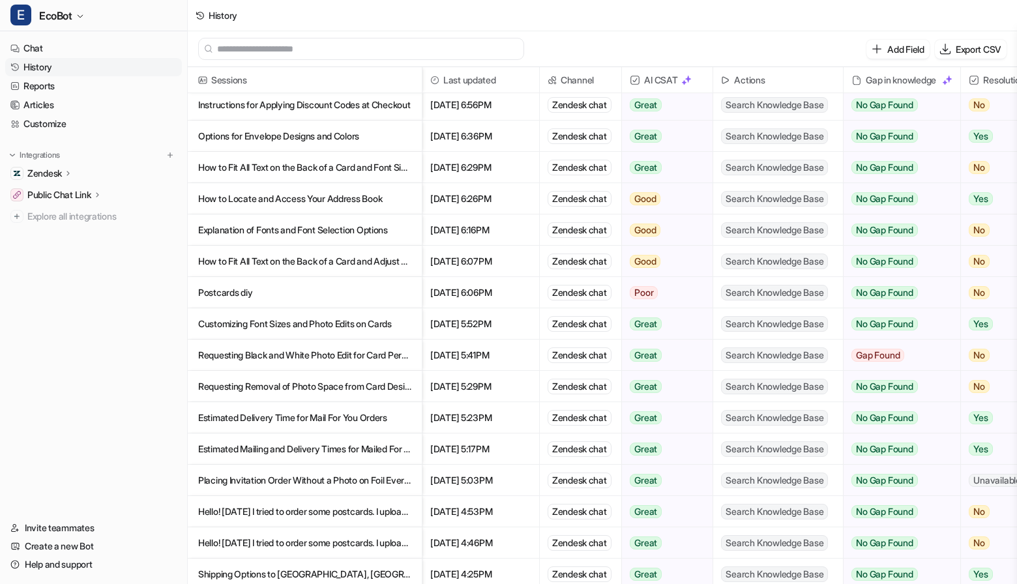
click at [383, 512] on p "Hello! [DATE] I tried to order some postcards. I uploaded de design and when I …" at bounding box center [304, 511] width 213 height 31
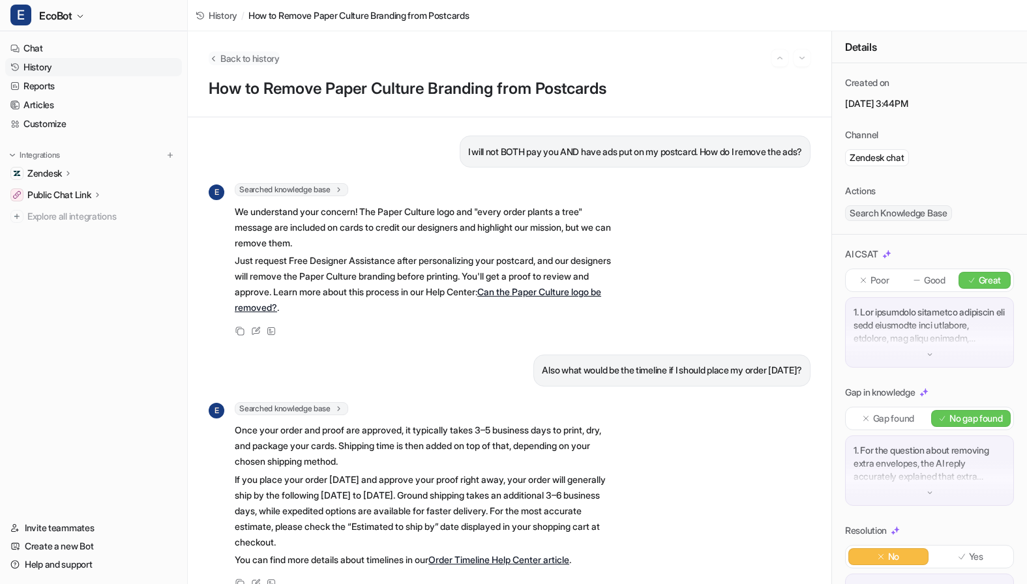
click at [255, 61] on span "Back to history" at bounding box center [249, 58] width 59 height 14
